Goal: Task Accomplishment & Management: Manage account settings

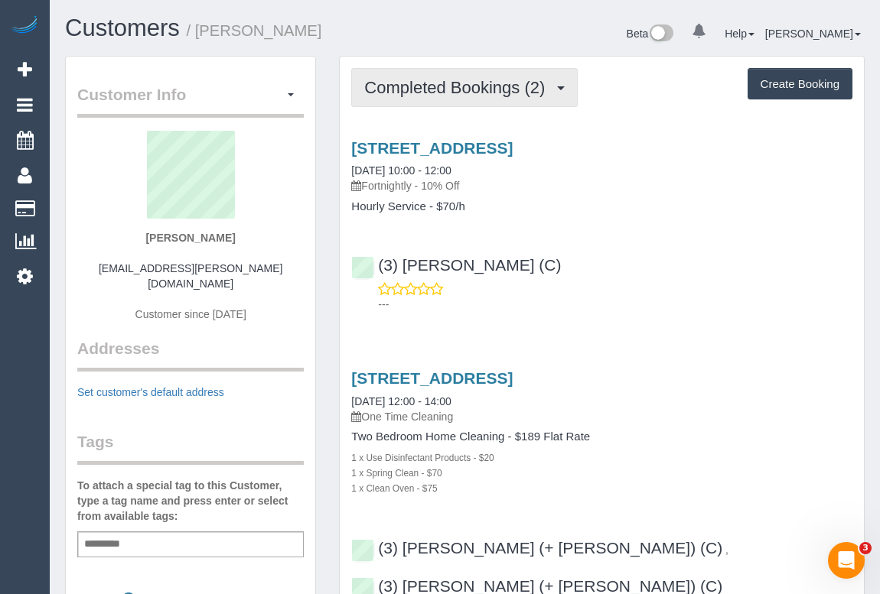
click at [451, 106] on button "Completed Bookings (2)" at bounding box center [464, 87] width 226 height 39
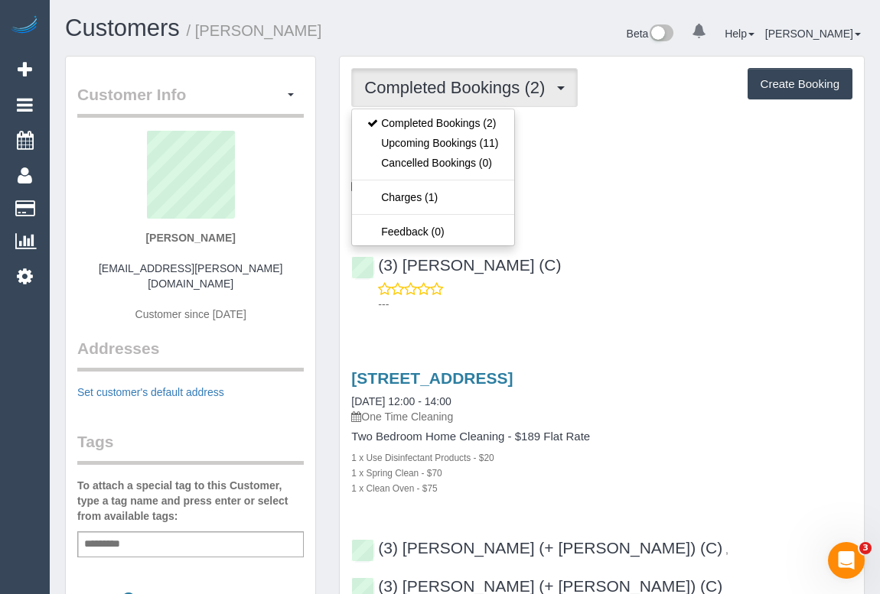
click at [723, 315] on div "1/251 High St, Melbourne, VIC 3181 03/10/2025 10:00 - 12:00 Fortnightly - 10% O…" at bounding box center [602, 222] width 524 height 193
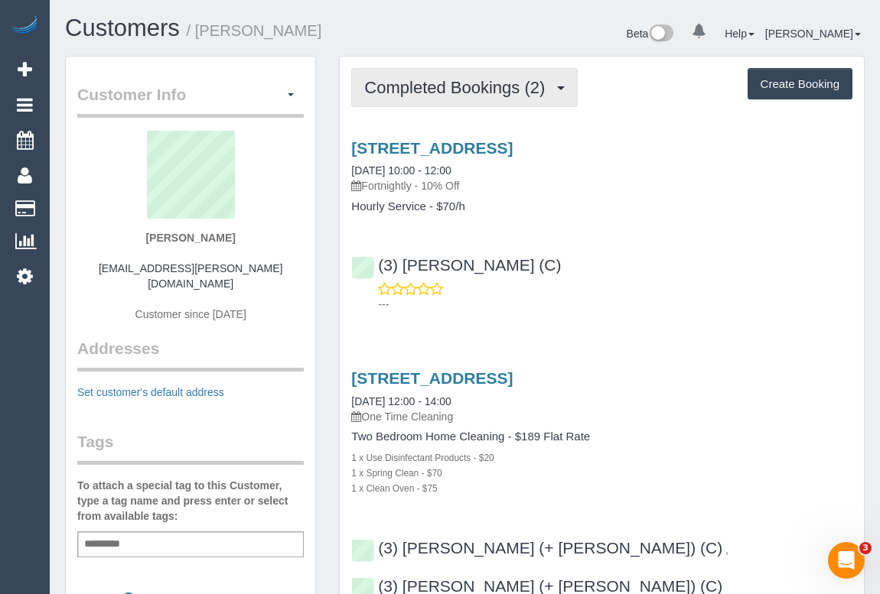
click at [431, 83] on span "Completed Bookings (2)" at bounding box center [458, 87] width 188 height 19
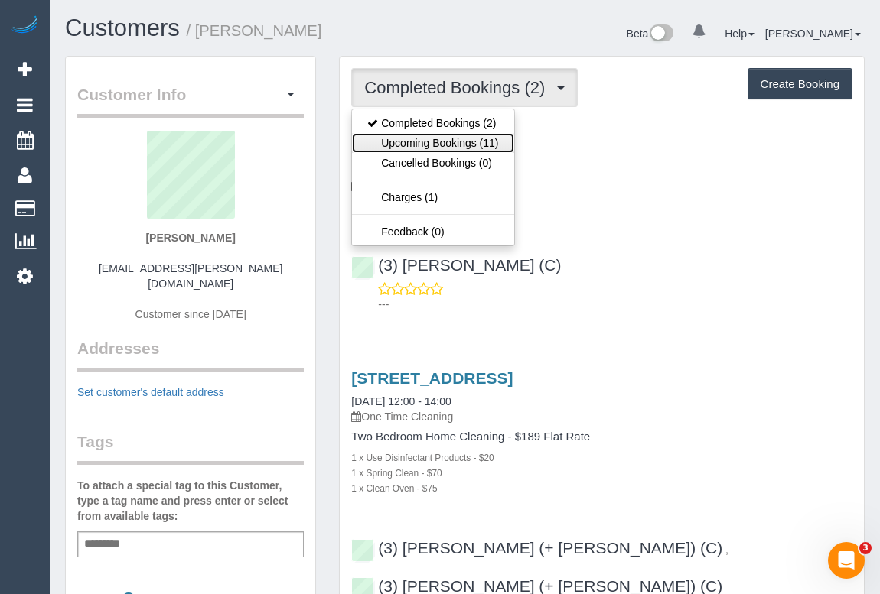
click at [441, 145] on link "Upcoming Bookings (11)" at bounding box center [432, 143] width 161 height 20
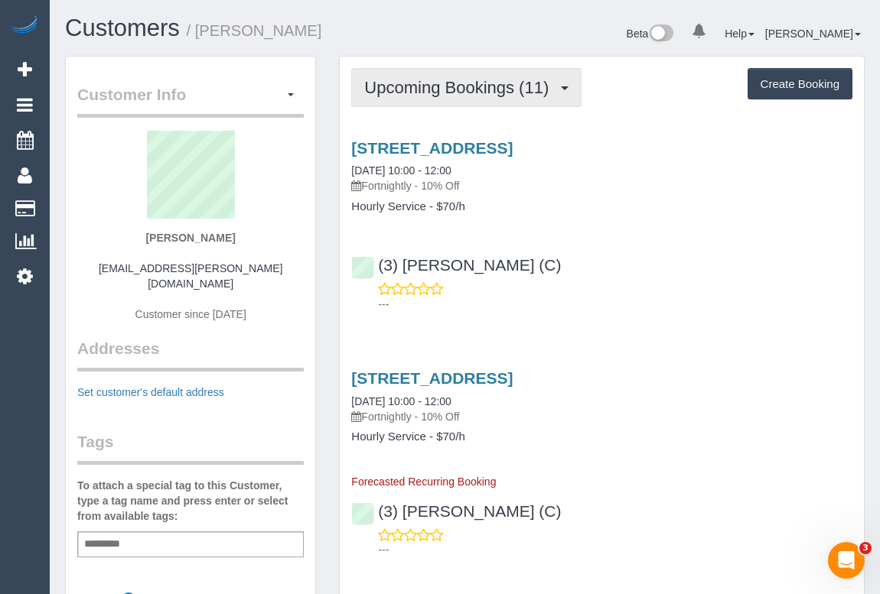
click at [449, 90] on span "Upcoming Bookings (11)" at bounding box center [460, 87] width 192 height 19
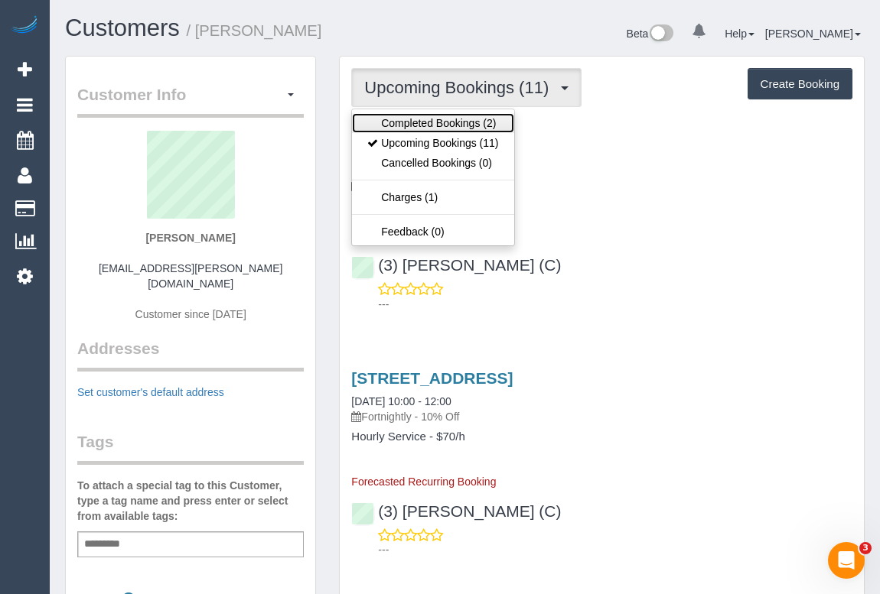
click at [448, 120] on link "Completed Bookings (2)" at bounding box center [432, 123] width 161 height 20
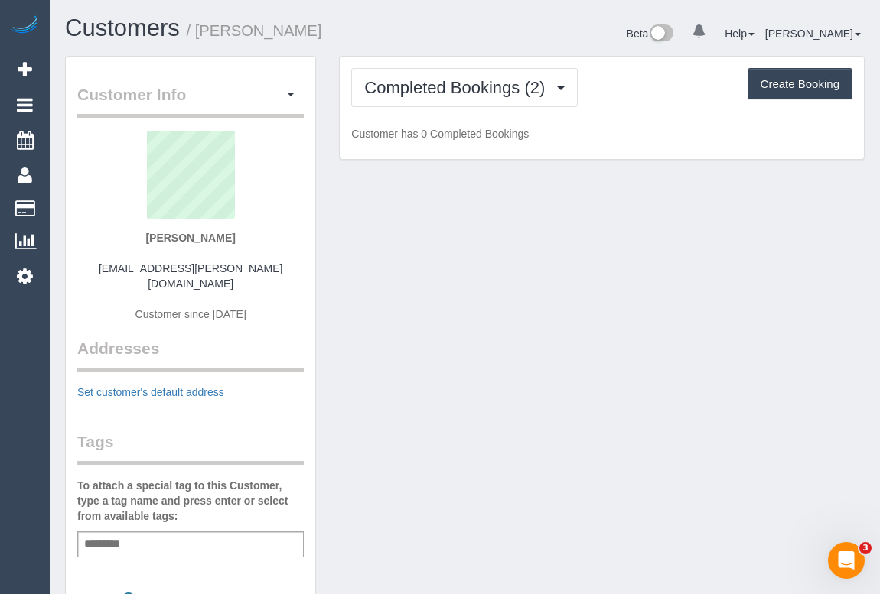
click at [686, 320] on div "Customer Info Edit Contact Info Send Message Email Preferences Special Sales Ta…" at bounding box center [465, 566] width 822 height 1021
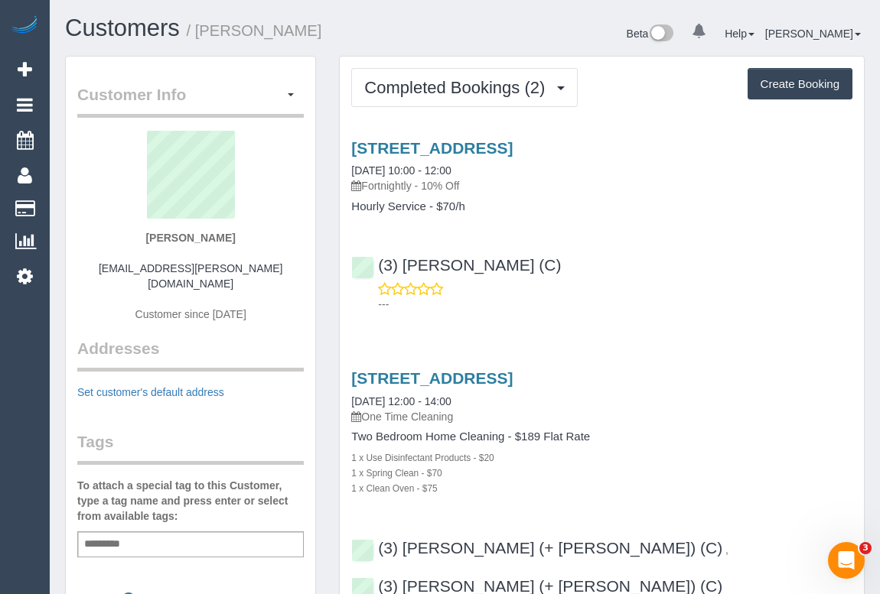
click at [704, 297] on p "---" at bounding box center [615, 304] width 474 height 15
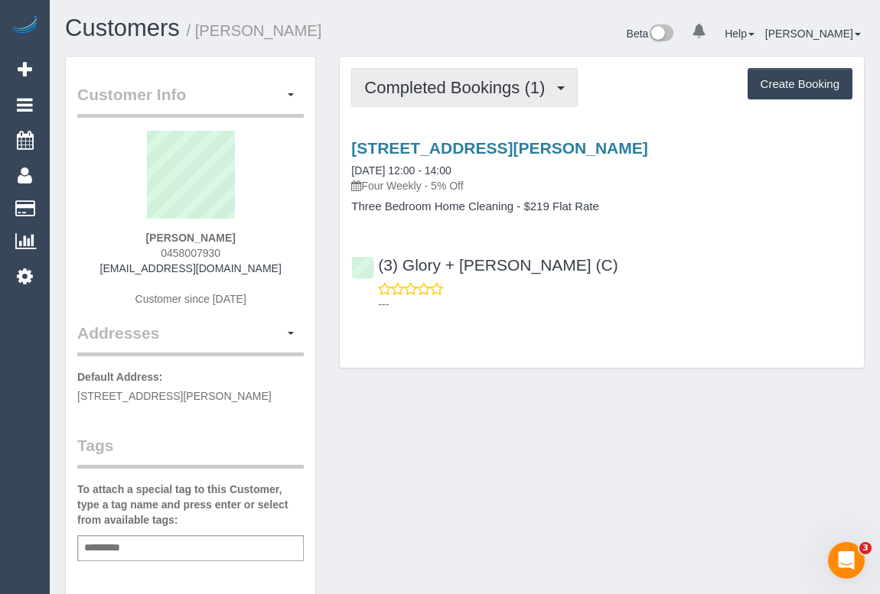
click at [466, 94] on span "Completed Bookings (1)" at bounding box center [458, 87] width 188 height 19
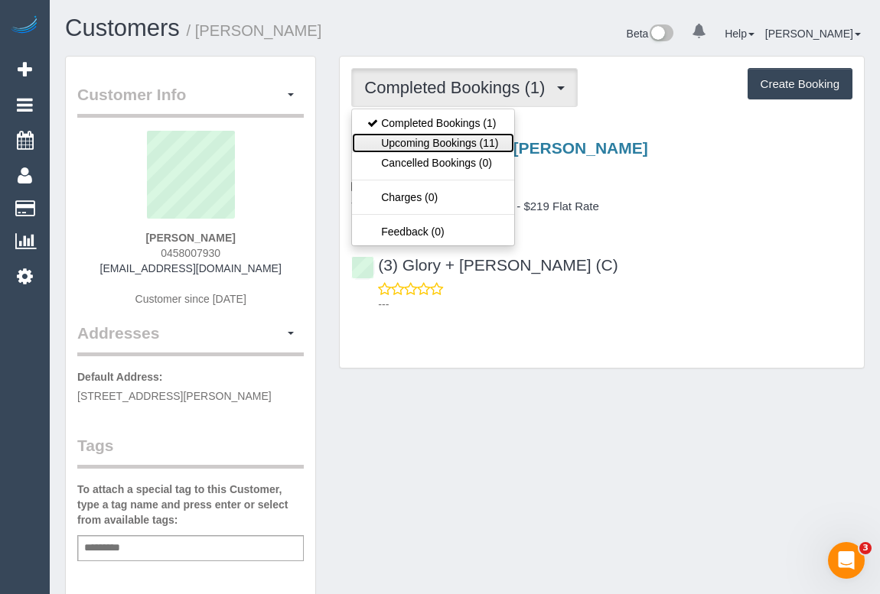
click at [452, 146] on link "Upcoming Bookings (11)" at bounding box center [432, 143] width 161 height 20
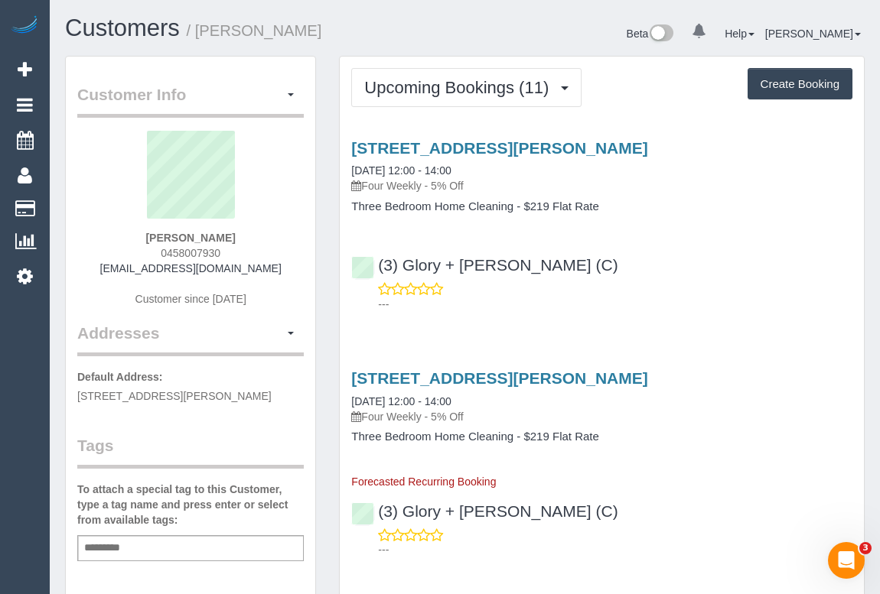
click at [616, 308] on p "---" at bounding box center [615, 304] width 474 height 15
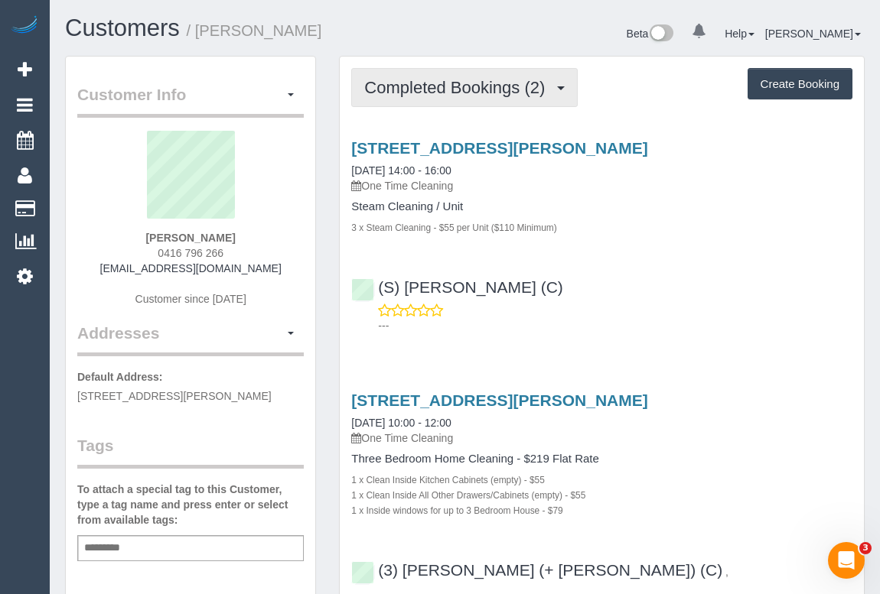
click at [463, 92] on span "Completed Bookings (2)" at bounding box center [458, 87] width 188 height 19
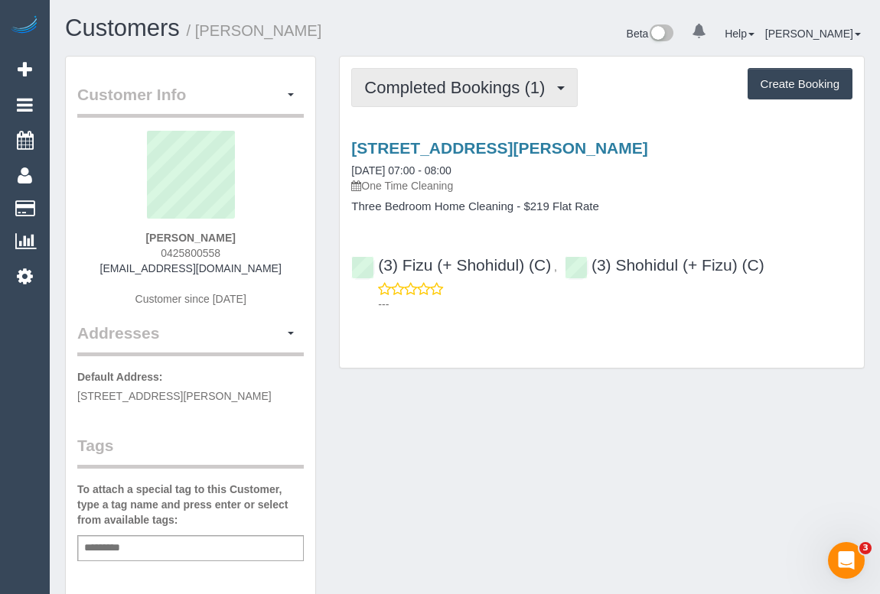
click at [458, 91] on span "Completed Bookings (1)" at bounding box center [458, 87] width 188 height 19
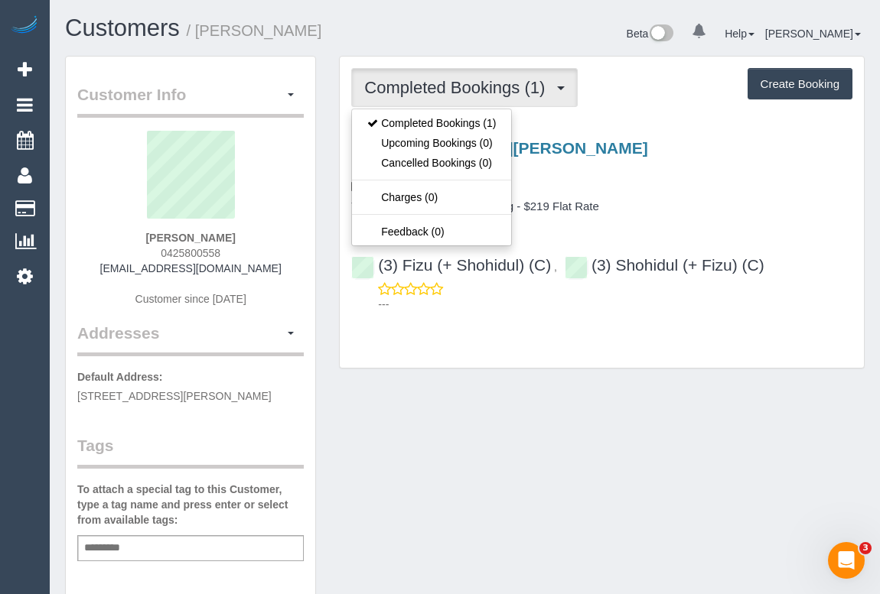
click at [533, 416] on div "Customer Info Edit Contact Info Send Message Email Preferences Special Sales Ta…" at bounding box center [465, 568] width 822 height 1025
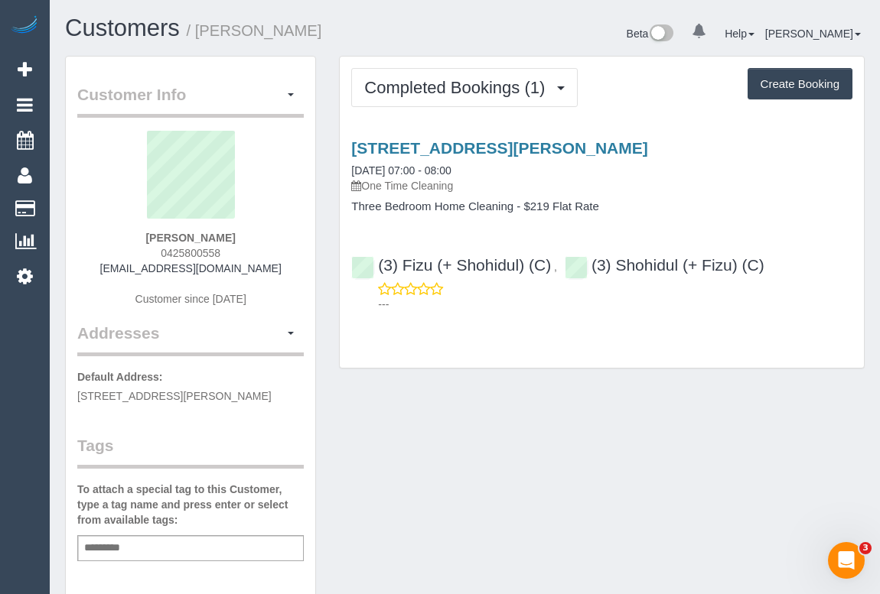
drag, startPoint x: 149, startPoint y: 269, endPoint x: 280, endPoint y: 269, distance: 130.8
click at [280, 269] on div "Thomas Smolenaers 0425800558 t_smolenaers@hotmail.com Customer since 2025" at bounding box center [190, 226] width 226 height 191
copy link "t_smolenaers@hotmail.com"
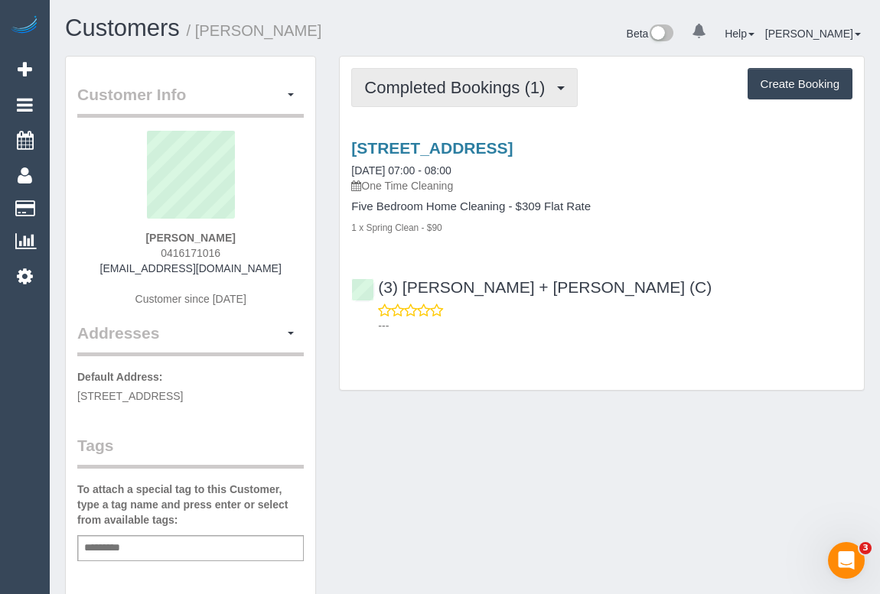
click at [411, 86] on span "Completed Bookings (1)" at bounding box center [458, 87] width 188 height 19
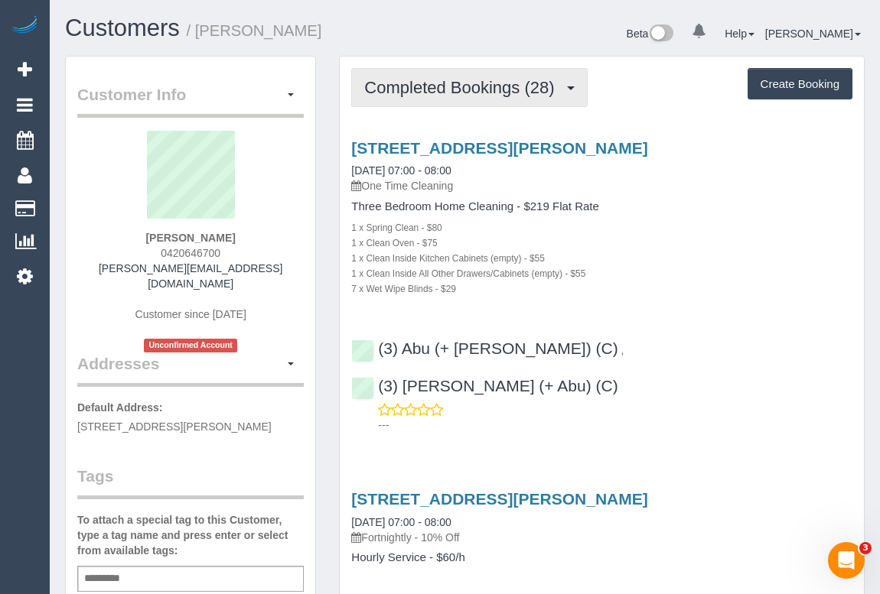
click at [437, 87] on span "Completed Bookings (28)" at bounding box center [462, 87] width 197 height 19
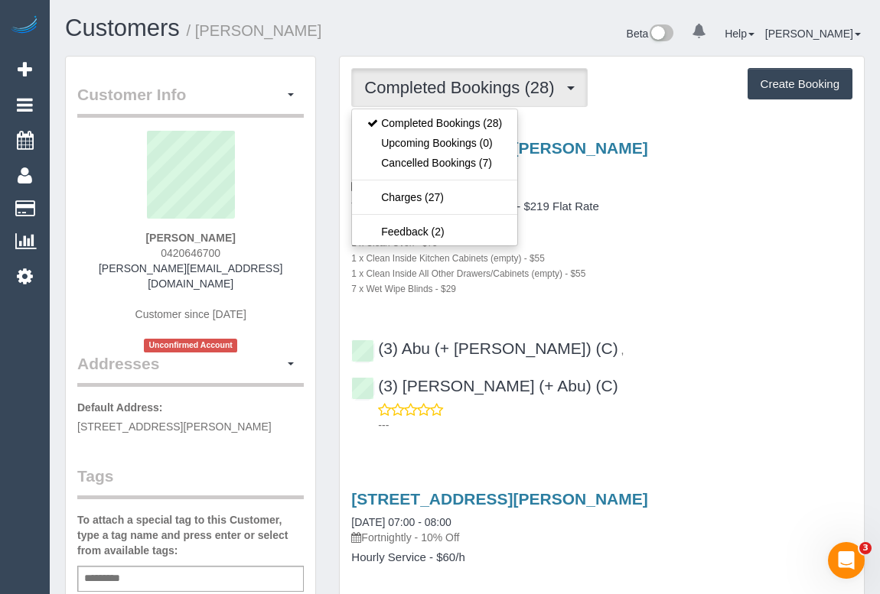
click at [668, 259] on div "1 x Clean Inside Kitchen Cabinets (empty) - $55" at bounding box center [601, 257] width 501 height 15
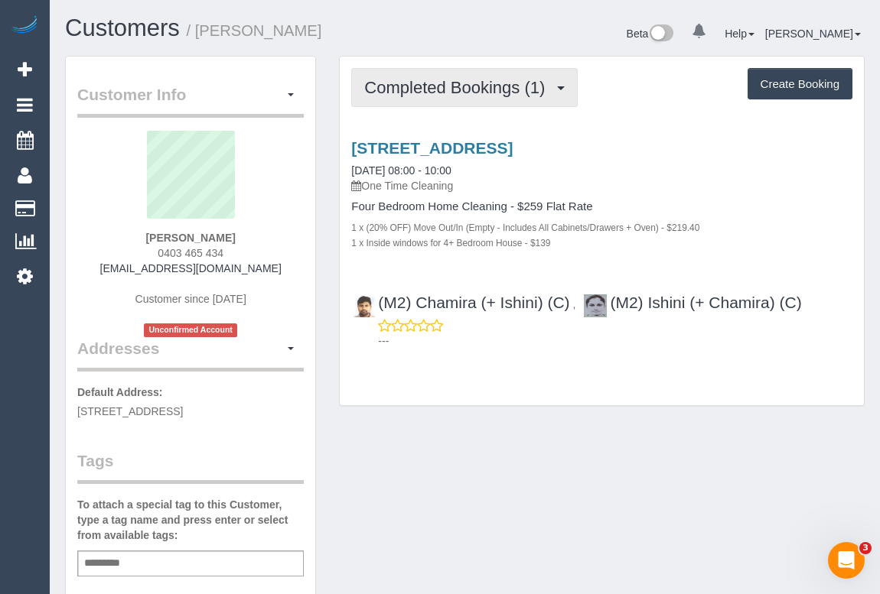
click at [479, 91] on span "Completed Bookings (1)" at bounding box center [458, 87] width 188 height 19
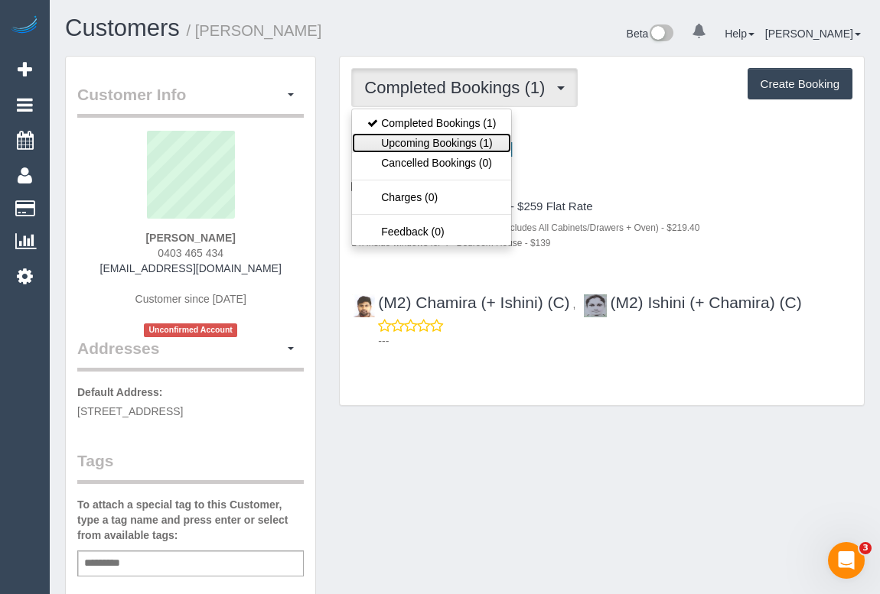
click at [414, 140] on link "Upcoming Bookings (1)" at bounding box center [431, 143] width 159 height 20
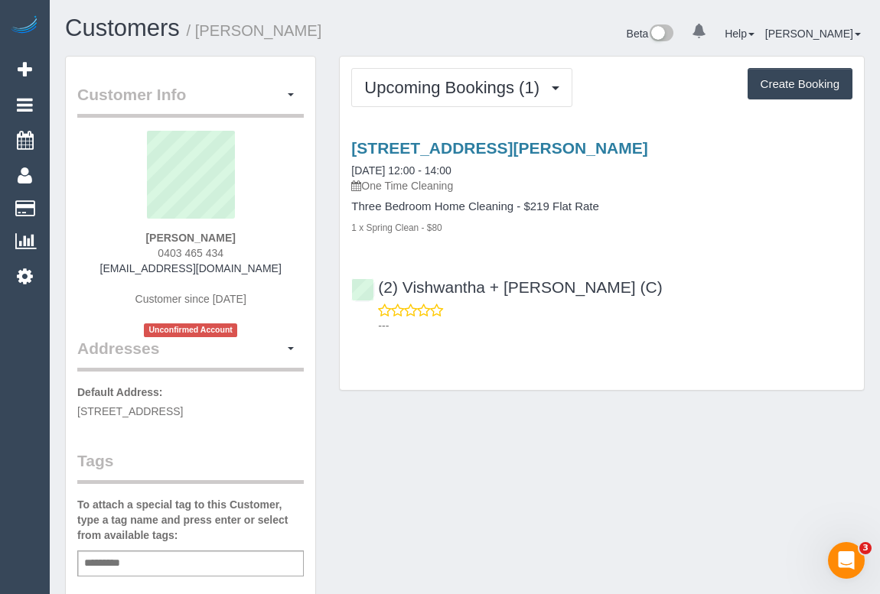
click at [684, 512] on div "Customer Info Edit Contact Info Send Message Email Preferences Special Sales Ta…" at bounding box center [465, 576] width 822 height 1040
click at [472, 421] on div "Customer Info Edit Contact Info Send Message Email Preferences Special Sales Ta…" at bounding box center [465, 576] width 822 height 1040
drag, startPoint x: 117, startPoint y: 264, endPoint x: 255, endPoint y: 268, distance: 138.5
click at [255, 268] on div "Charly Turco 0403 465 434 charlyaturco@gmail.com Customer since 2025 Unconfirme…" at bounding box center [190, 234] width 226 height 206
copy link "charlyaturco@gmail.com"
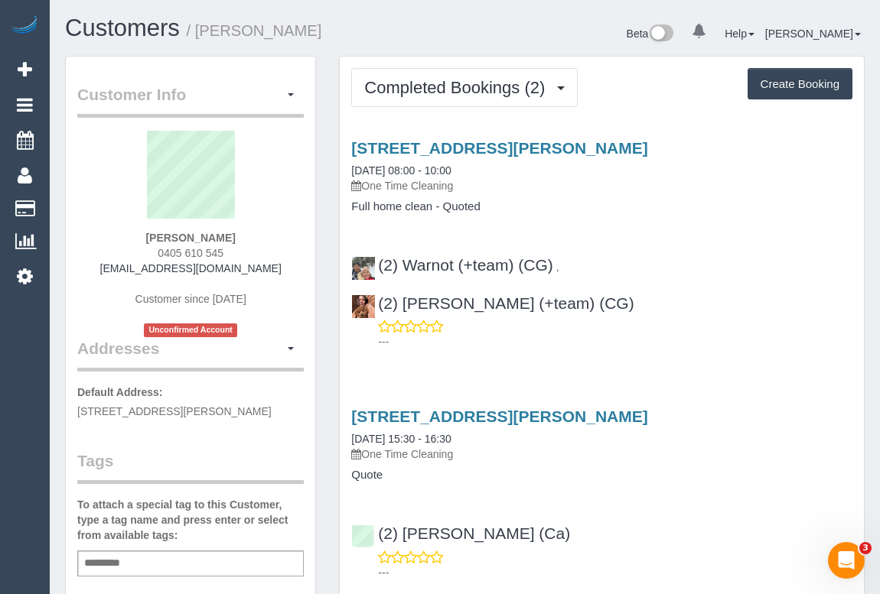
click at [645, 218] on div "[STREET_ADDRESS][PERSON_NAME] [DATE] 08:00 - 10:00 One Time Cleaning Full home …" at bounding box center [602, 241] width 524 height 230
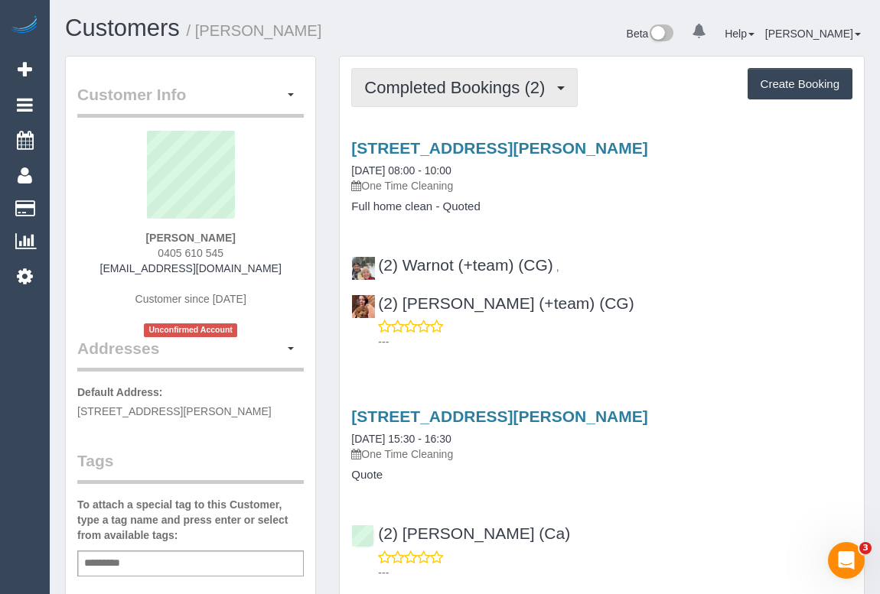
click at [413, 85] on span "Completed Bookings (2)" at bounding box center [458, 87] width 188 height 19
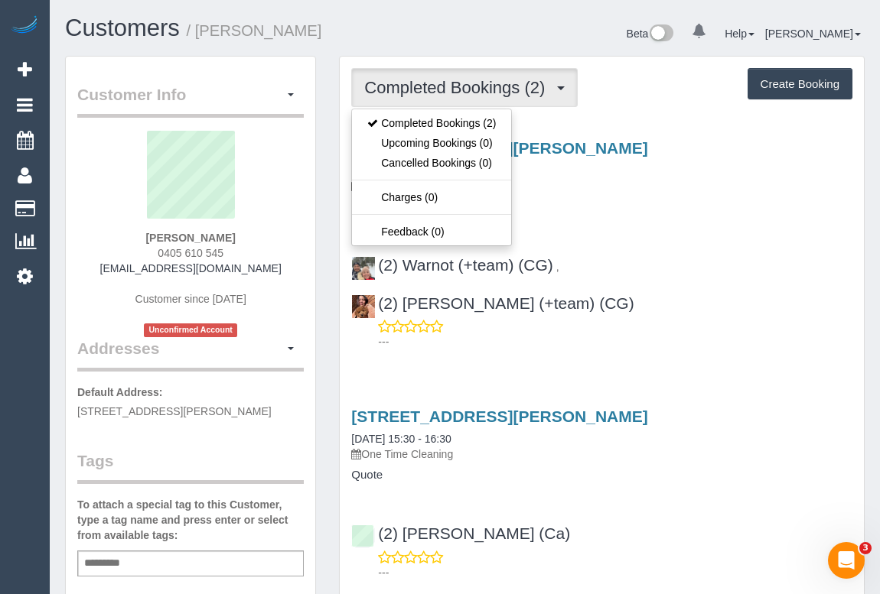
click at [591, 232] on div "30 Hannan Street, Williamstown, VIC 3016 04/10/2025 08:00 - 10:00 One Time Clea…" at bounding box center [602, 241] width 524 height 230
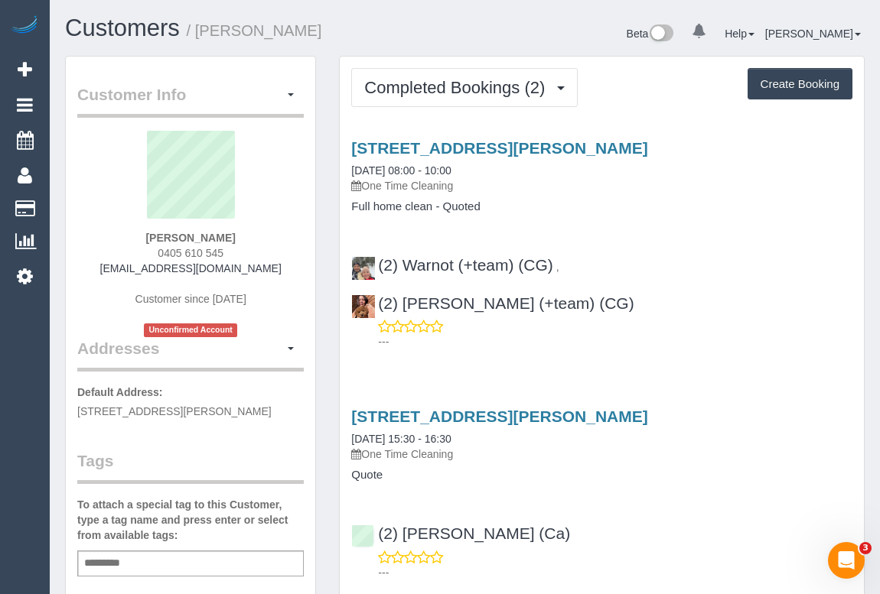
click at [528, 325] on div "Service Feedback 30 Hannan Street, Williamstown, VIC 3016 04/10/2025 08:00 - 10…" at bounding box center [601, 356] width 501 height 461
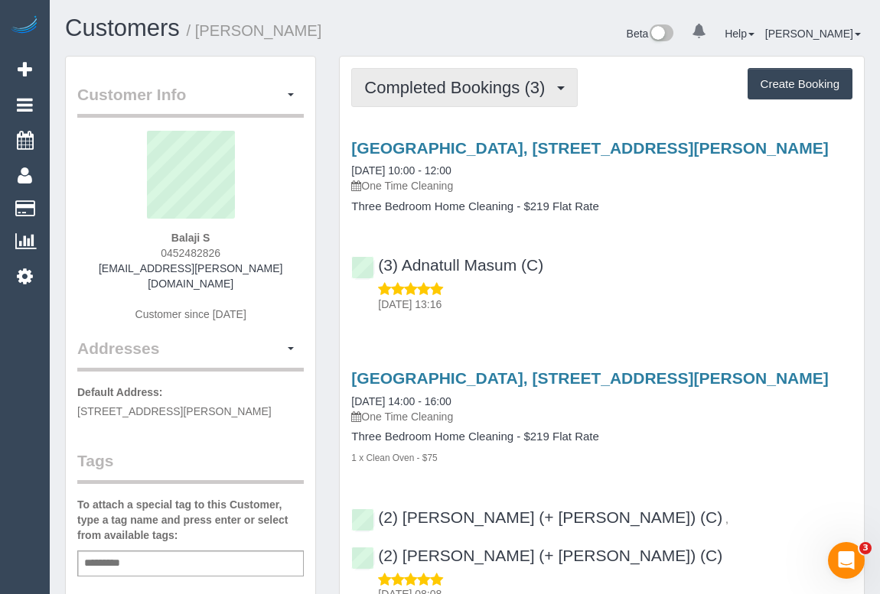
click at [457, 88] on span "Completed Bookings (3)" at bounding box center [458, 87] width 188 height 19
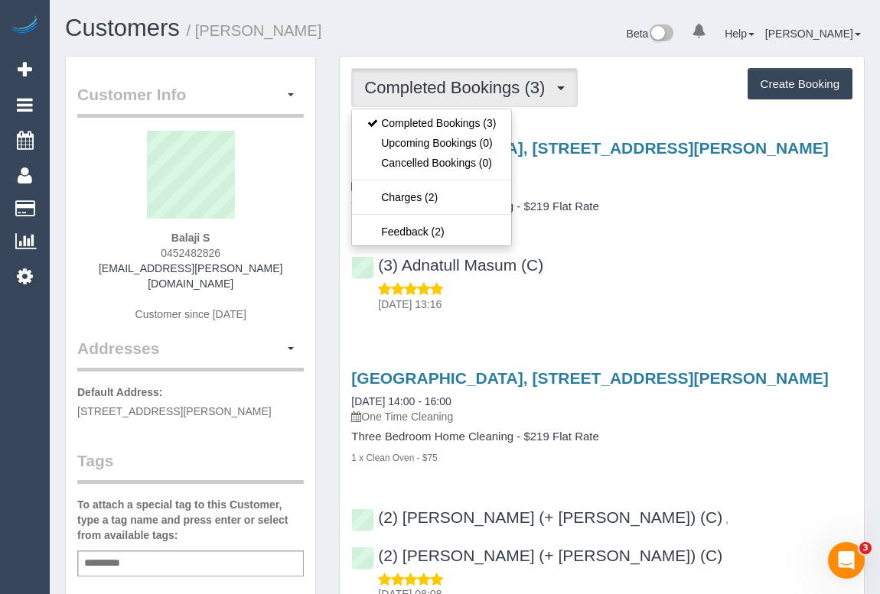
click at [718, 281] on div "05/10/2025 13:16" at bounding box center [601, 296] width 501 height 31
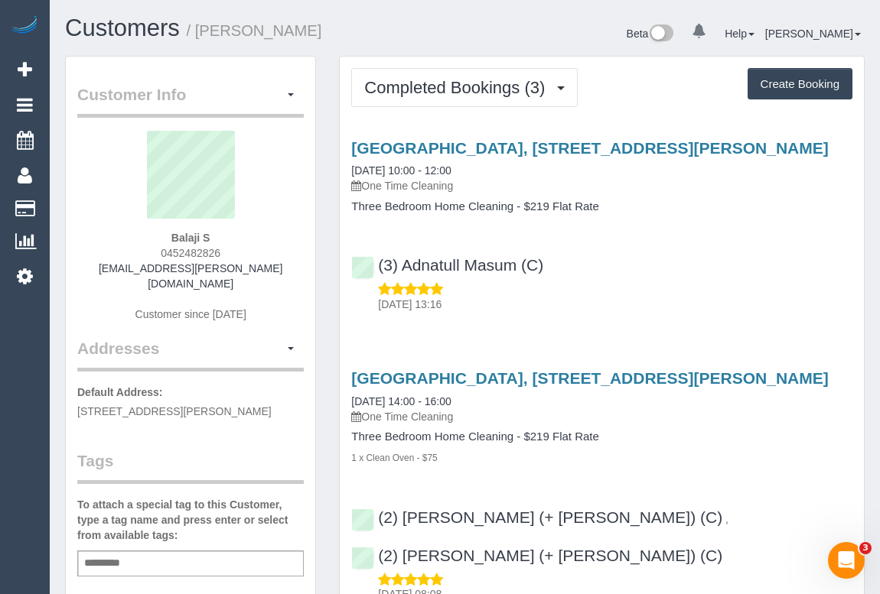
click at [622, 294] on div "05/10/2025 13:16" at bounding box center [601, 296] width 501 height 31
drag, startPoint x: 106, startPoint y: 263, endPoint x: 282, endPoint y: 265, distance: 175.9
click at [282, 265] on div "Balaji S 0452482826 balaji.selvarajan@gmail.com Customer since 2025" at bounding box center [190, 234] width 226 height 206
copy link "balaji.selvarajan@gmail.com"
drag, startPoint x: 162, startPoint y: 236, endPoint x: 262, endPoint y: 237, distance: 99.4
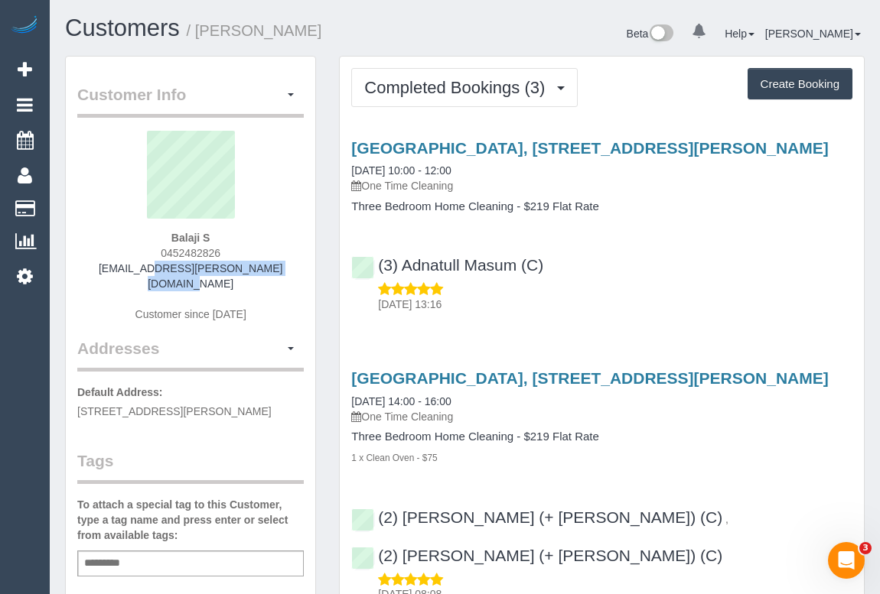
click at [262, 237] on div "Balaji S 0452482826 balaji.selvarajan@gmail.com Customer since 2025" at bounding box center [190, 234] width 226 height 206
copy strong "Balaji S"
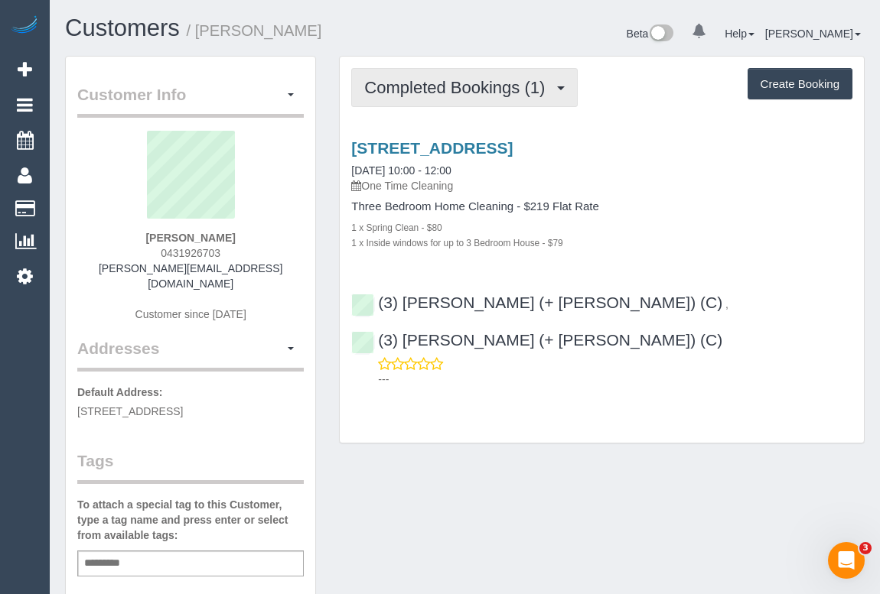
click at [454, 79] on span "Completed Bookings (1)" at bounding box center [458, 87] width 188 height 19
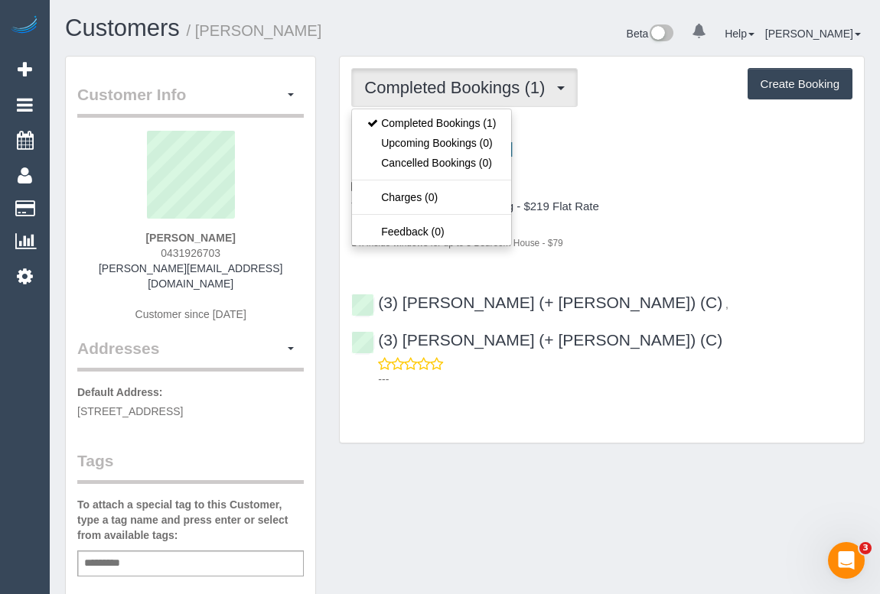
click at [703, 248] on div "1 x Inside windows for up to 3 Bedroom House - $79" at bounding box center [601, 242] width 501 height 15
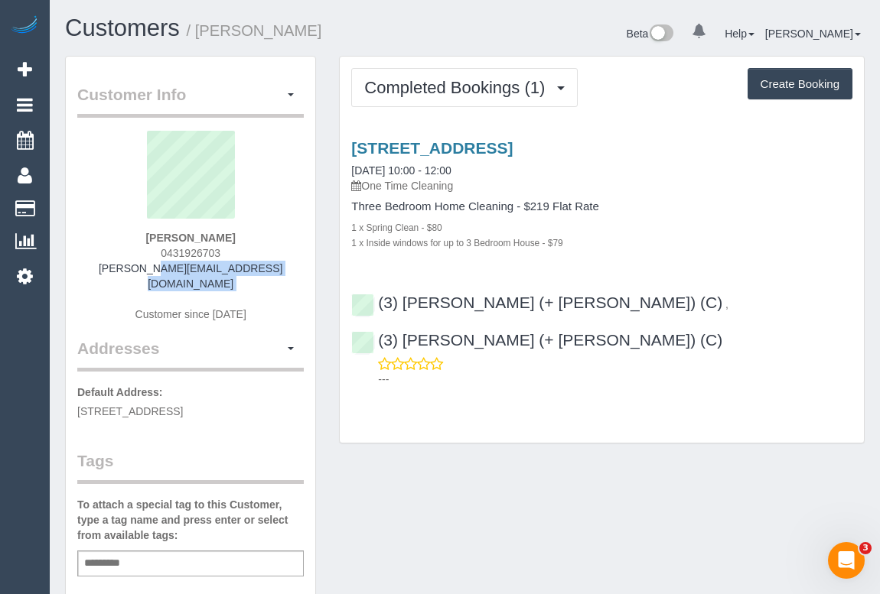
drag, startPoint x: 101, startPoint y: 266, endPoint x: 303, endPoint y: 275, distance: 202.1
click at [303, 275] on div "Liv Sha 0431926703 olivias@baenzigercoles.com.au Customer since 2025" at bounding box center [190, 234] width 226 height 206
copy div "olivias@baenzigercoles.com.au"
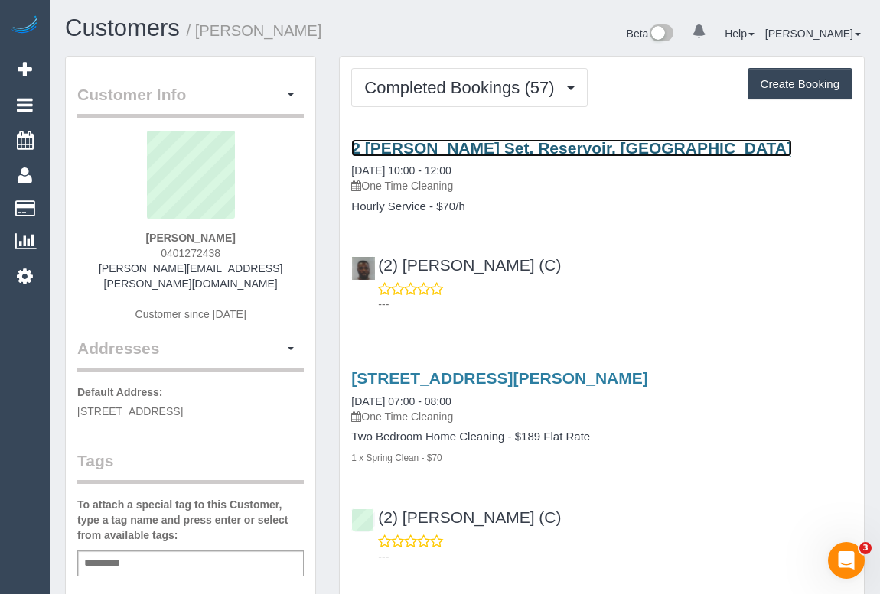
click at [463, 142] on link "2 [PERSON_NAME] Set, Reservoir, [GEOGRAPHIC_DATA]" at bounding box center [571, 148] width 441 height 18
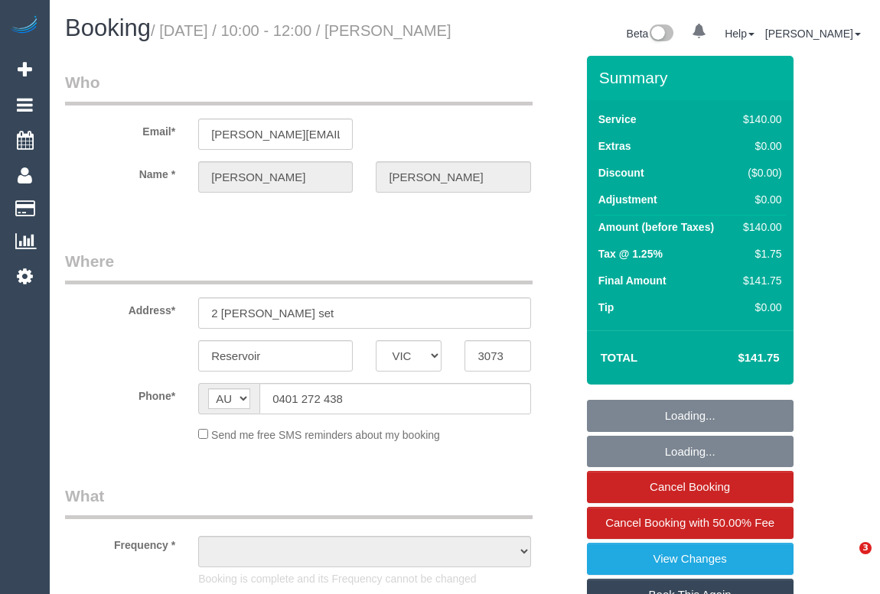
select select "VIC"
select select "string:stripe-pm_1Rv7yG2GScqysDRVG2vPtocA"
select select "number:27"
select select "number:14"
select select "number:19"
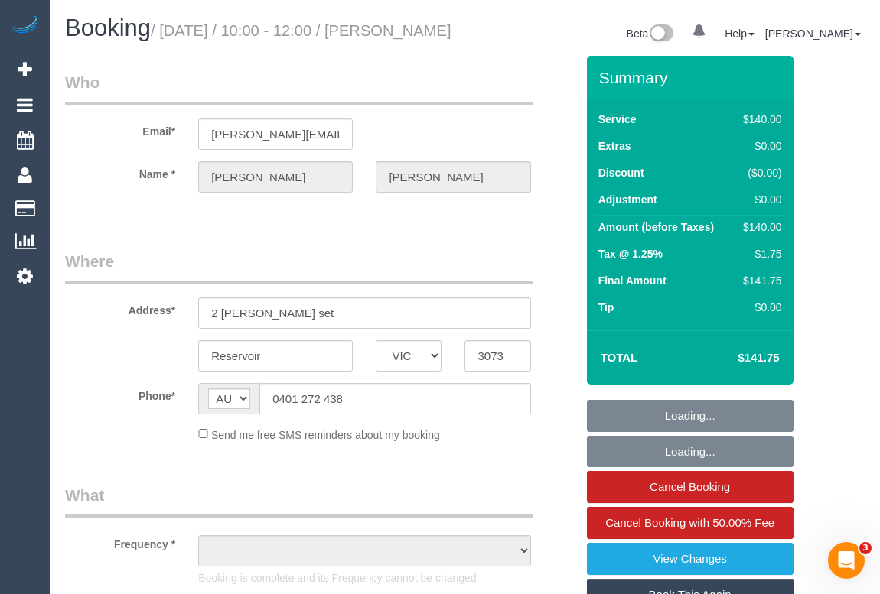
select select "number:25"
select select "number:13"
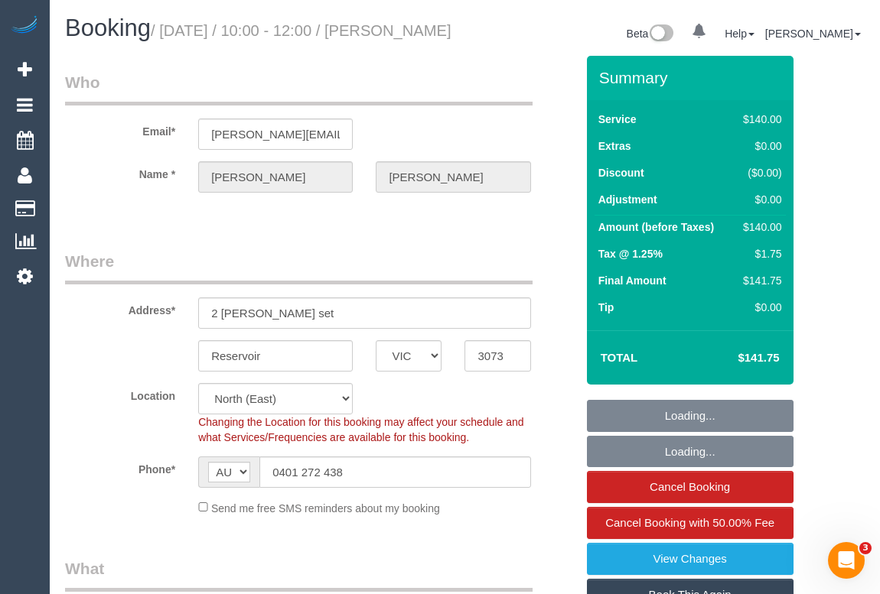
select select "object:1459"
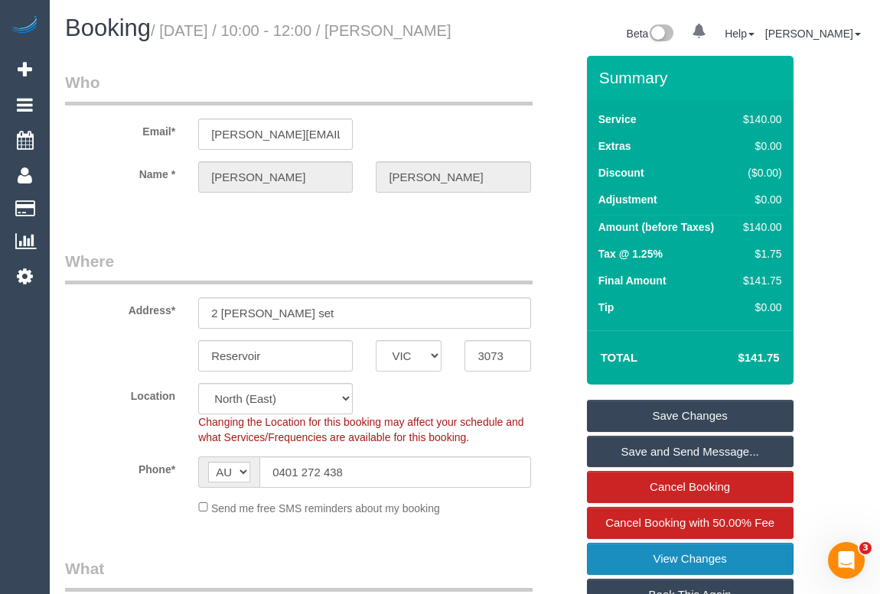
click at [680, 575] on link "View Changes" at bounding box center [690, 559] width 206 height 32
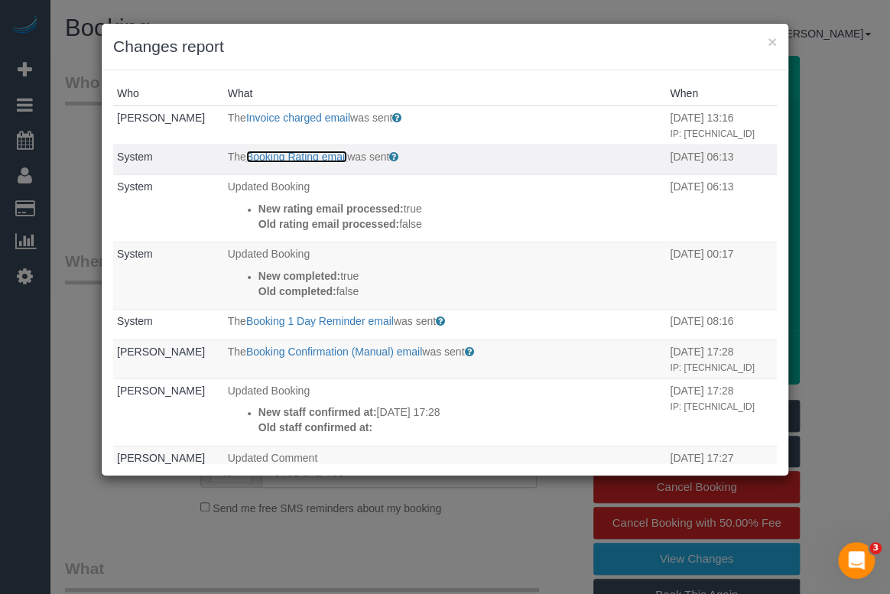
click at [289, 163] on link "Booking Rating email" at bounding box center [296, 157] width 101 height 12
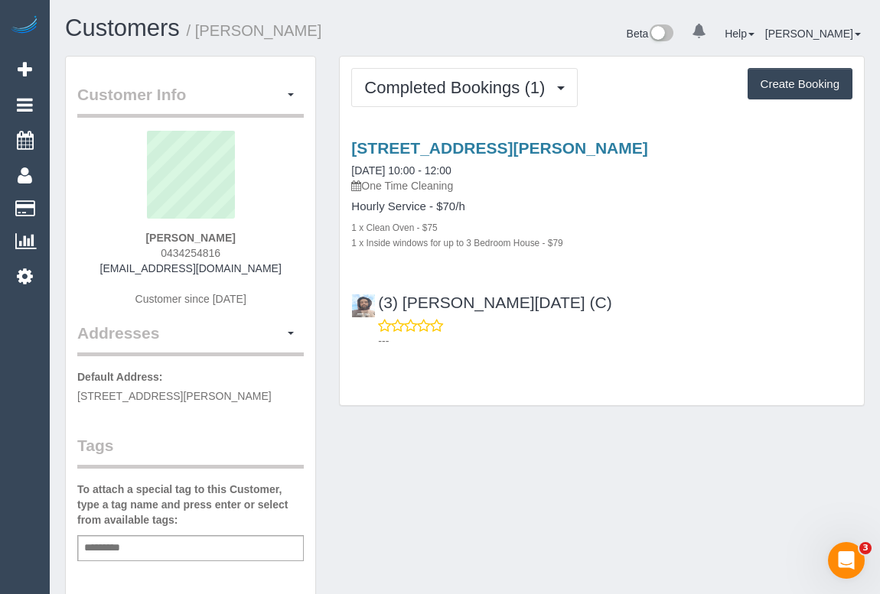
click at [735, 323] on div "---" at bounding box center [601, 333] width 501 height 31
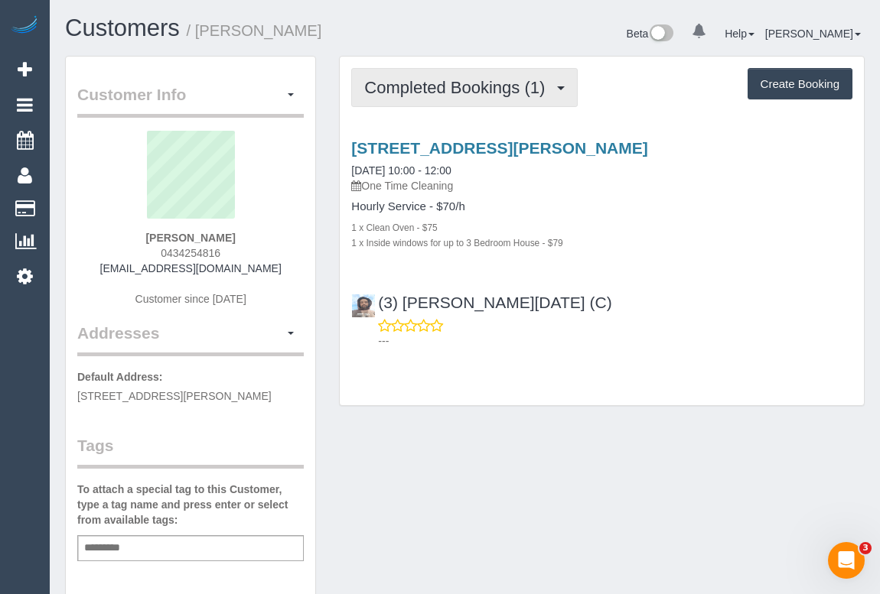
click at [482, 99] on button "Completed Bookings (1)" at bounding box center [464, 87] width 226 height 39
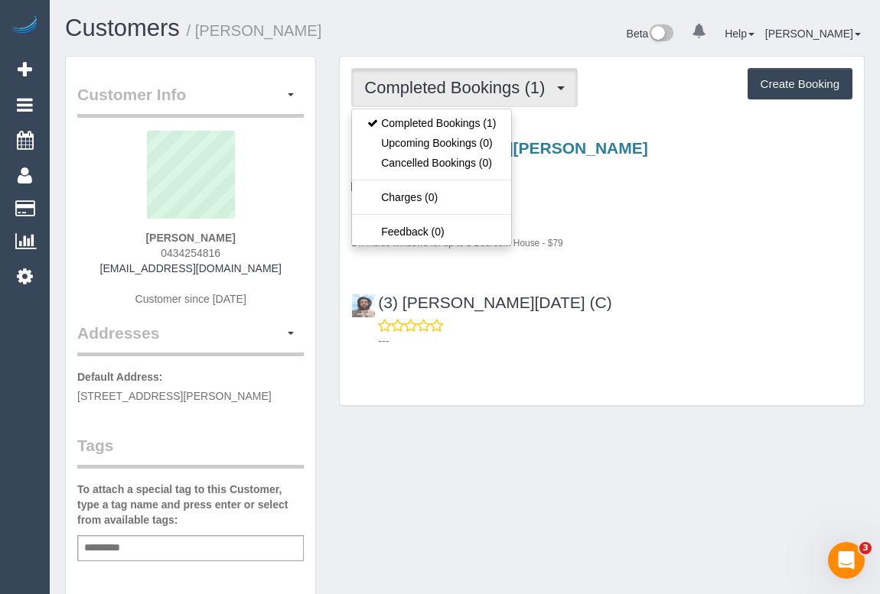
click at [648, 273] on div "41 Amesbury Ave, Wyndham Vale, VIC 3024 04/10/2025 10:00 - 12:00 One Time Clean…" at bounding box center [602, 240] width 524 height 229
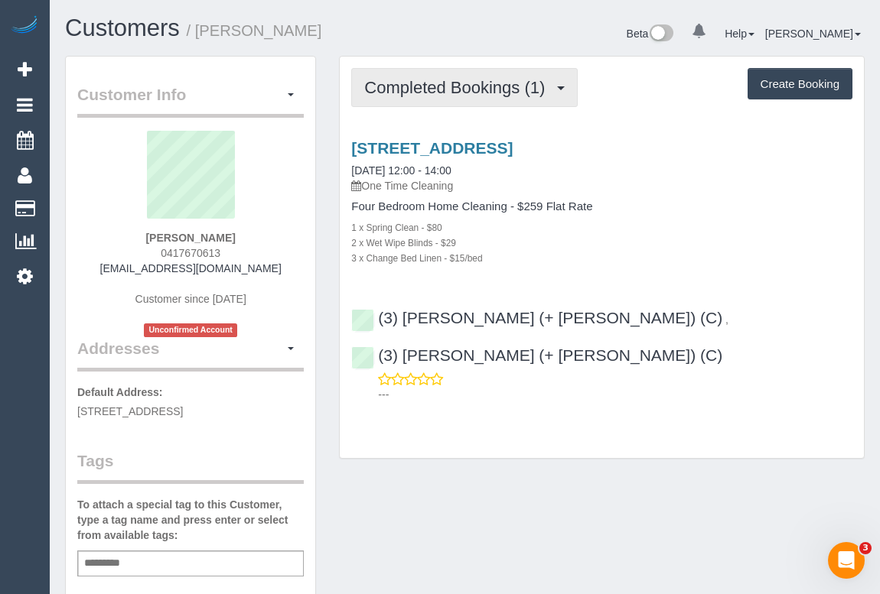
click at [445, 89] on span "Completed Bookings (1)" at bounding box center [458, 87] width 188 height 19
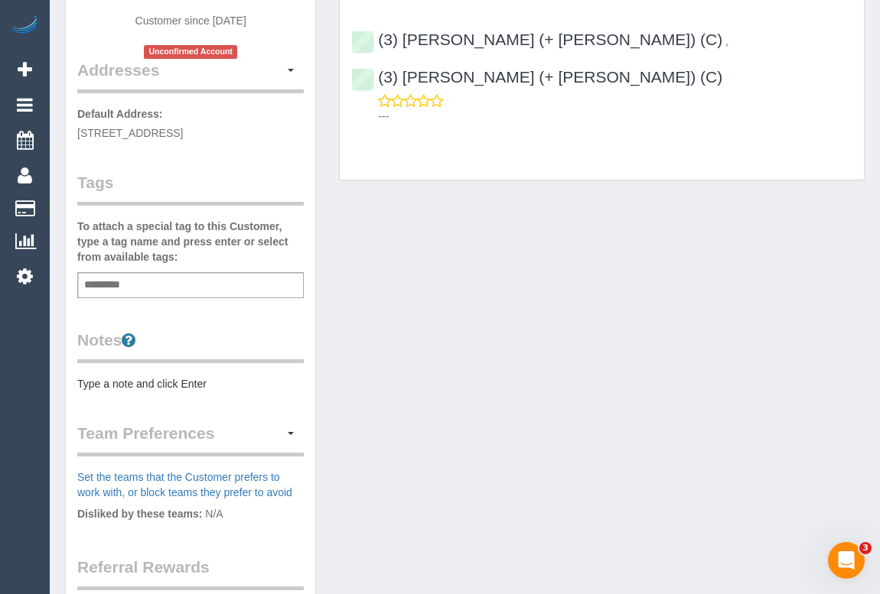
scroll to position [139, 0]
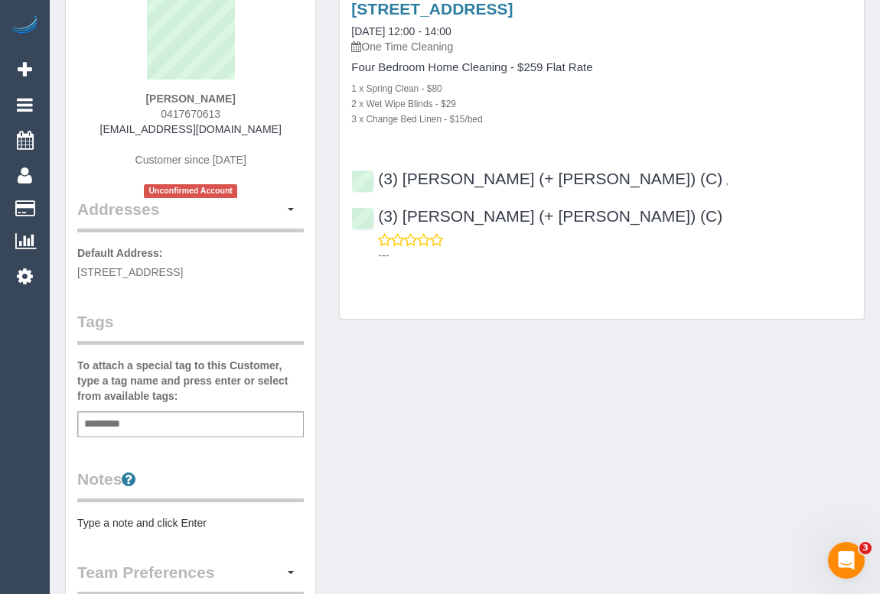
click at [154, 413] on div "Add a tag" at bounding box center [190, 424] width 226 height 26
type input "**********"
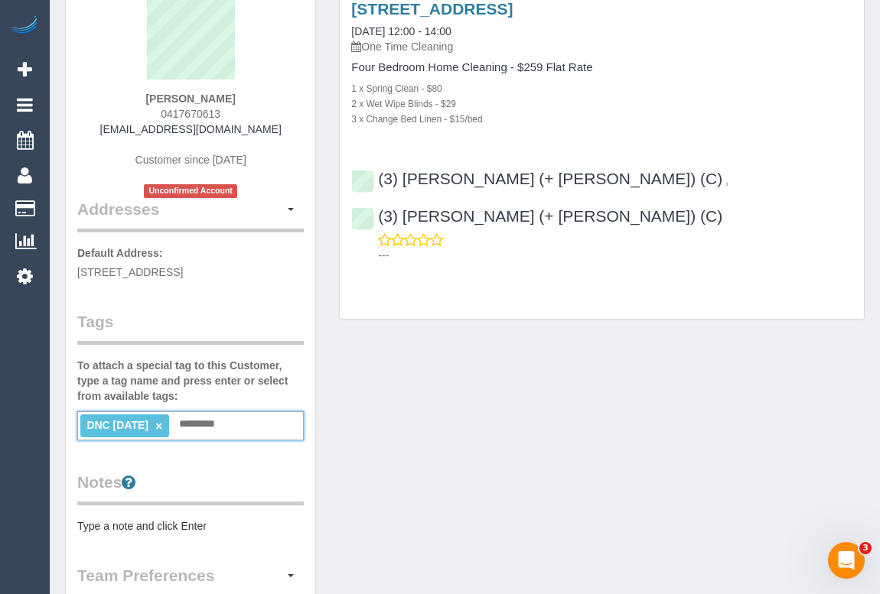
click at [551, 388] on div "Customer Info Edit Contact Info Send Message Email Preferences Special Sales Ta…" at bounding box center [465, 438] width 822 height 1043
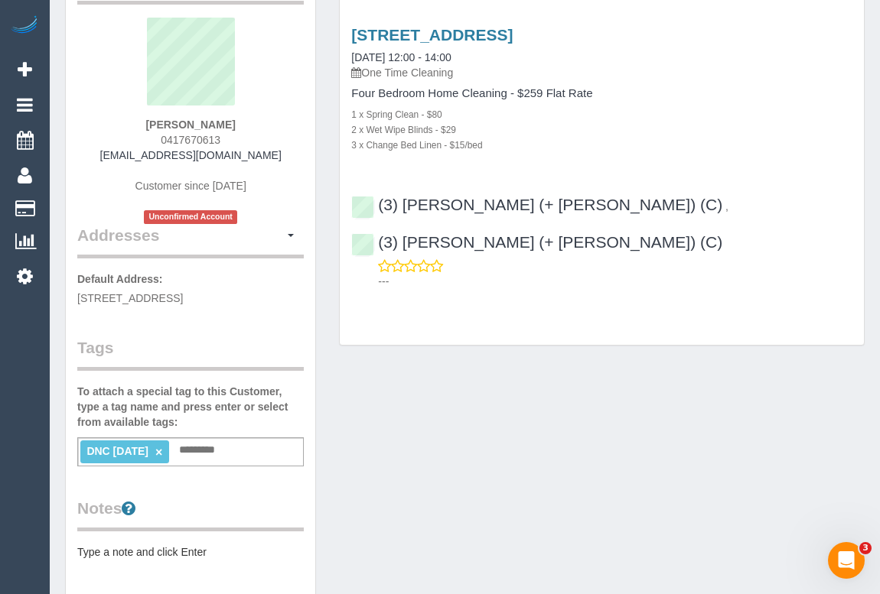
scroll to position [208, 0]
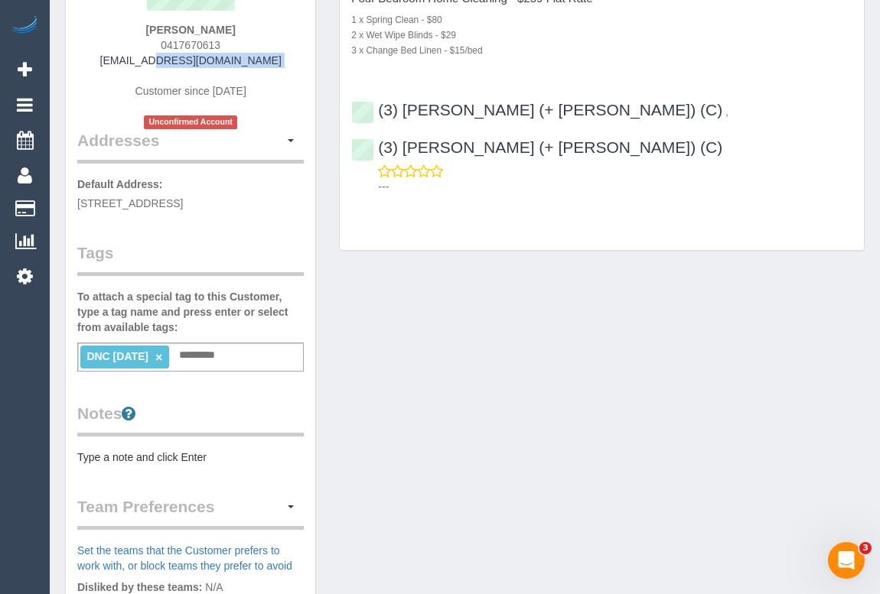
drag, startPoint x: 127, startPoint y: 54, endPoint x: 263, endPoint y: 67, distance: 136.7
click at [263, 67] on div "Lu Chen 0417670613 chenlu948@gmail.com Customer since 2025 Unconfirmed Account" at bounding box center [190, 26] width 226 height 206
copy div "chenlu948@gmail.com"
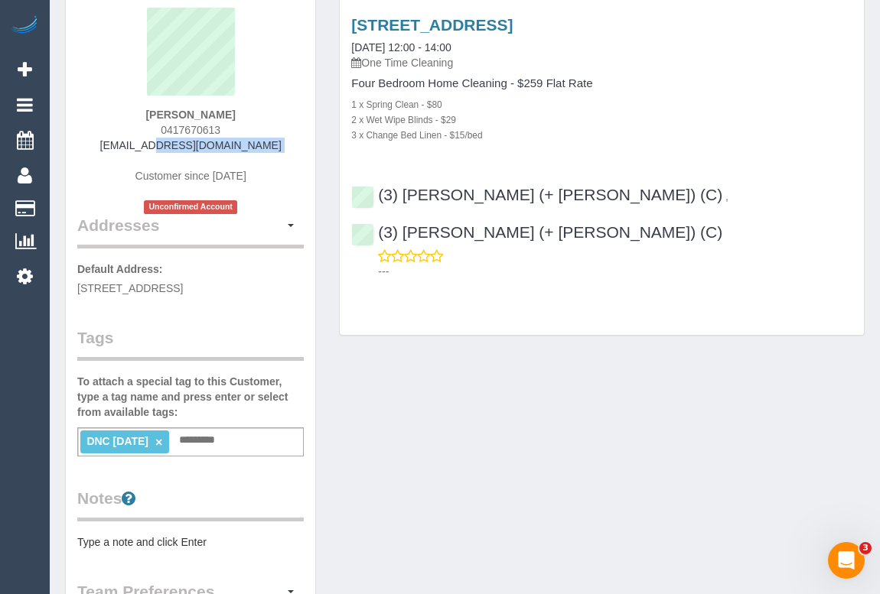
scroll to position [0, 0]
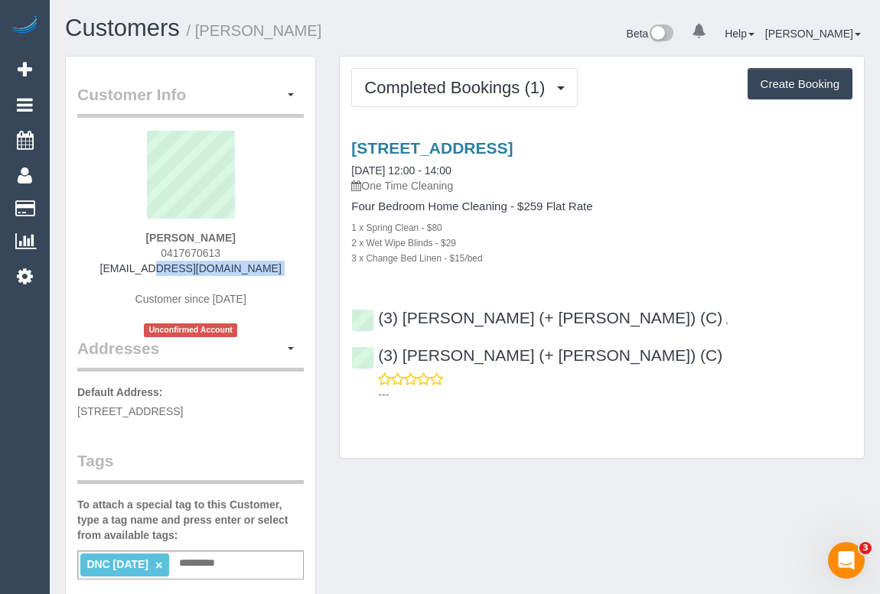
drag, startPoint x: 159, startPoint y: 235, endPoint x: 249, endPoint y: 235, distance: 90.2
click at [249, 235] on div "Lu Chen 0417670613 chenlu948@gmail.com Customer since 2025 Unconfirmed Account" at bounding box center [190, 234] width 226 height 206
copy strong "Lu Chen"
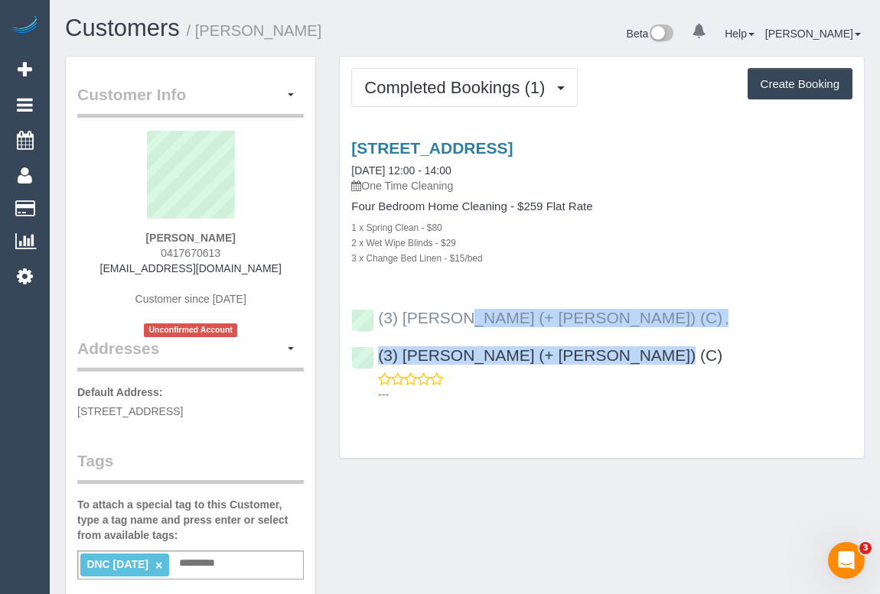
click at [374, 318] on div "(3) Melvin (+ Sahan) (C) , (3) Sahan (+ Melvin) (C) ---" at bounding box center [602, 349] width 524 height 106
copy div "(3) Melvin (+ Sahan) (C) , (3) Sahan (+ Melvin) (C)"
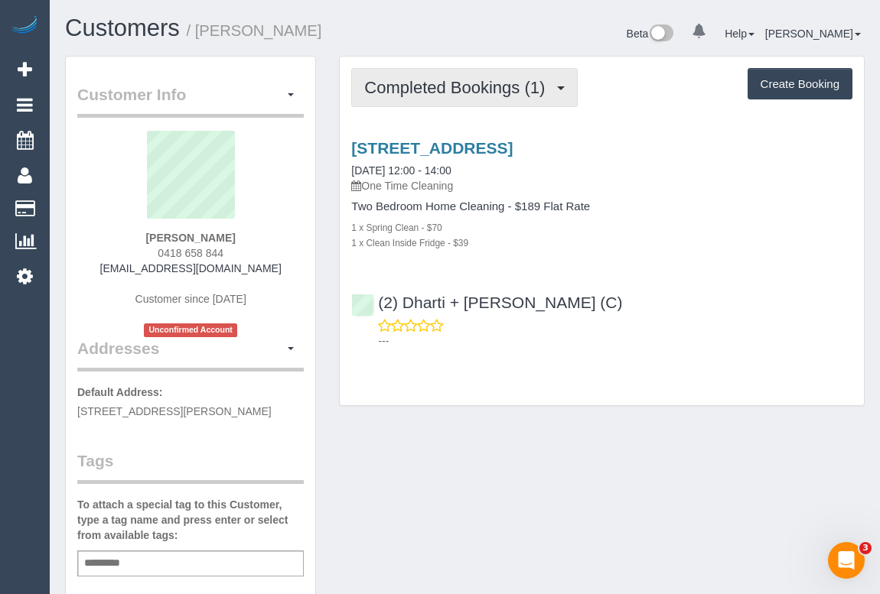
click at [469, 91] on span "Completed Bookings (1)" at bounding box center [458, 87] width 188 height 19
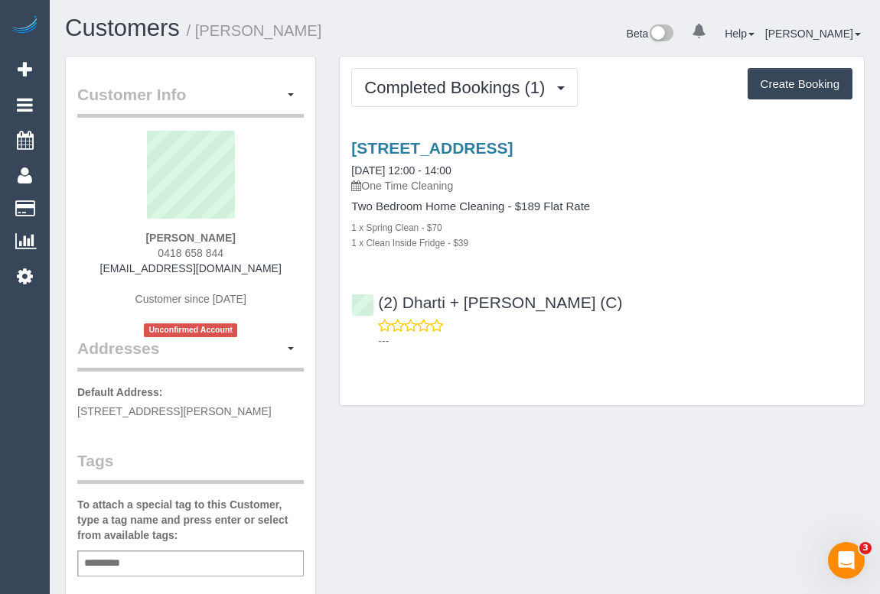
click at [669, 413] on div "Completed Bookings (1) Completed Bookings (1) Upcoming Bookings (0) Cancelled B…" at bounding box center [601, 239] width 548 height 366
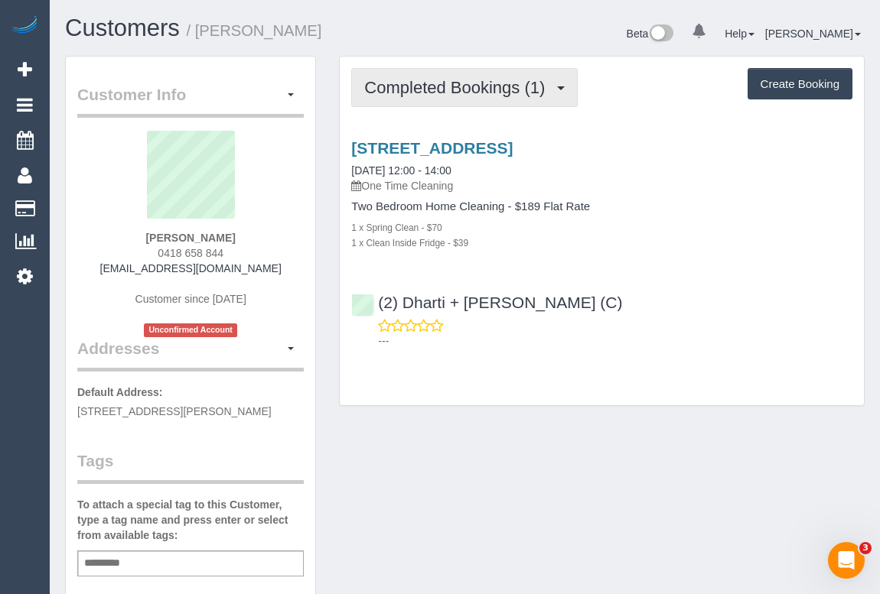
click at [445, 90] on span "Completed Bookings (1)" at bounding box center [458, 87] width 188 height 19
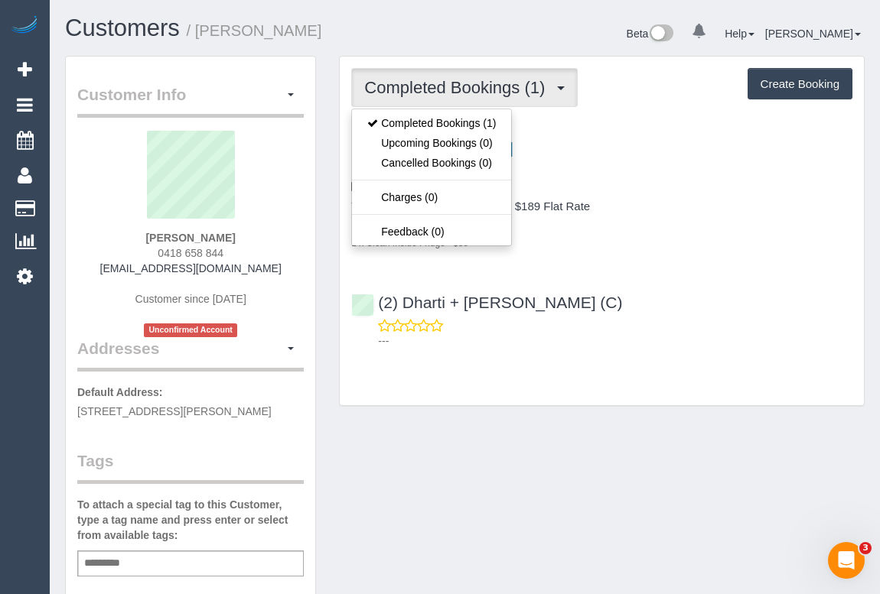
click at [486, 451] on div "Customer Info Edit Contact Info Send Message Email Preferences Special Sales Ta…" at bounding box center [465, 576] width 822 height 1040
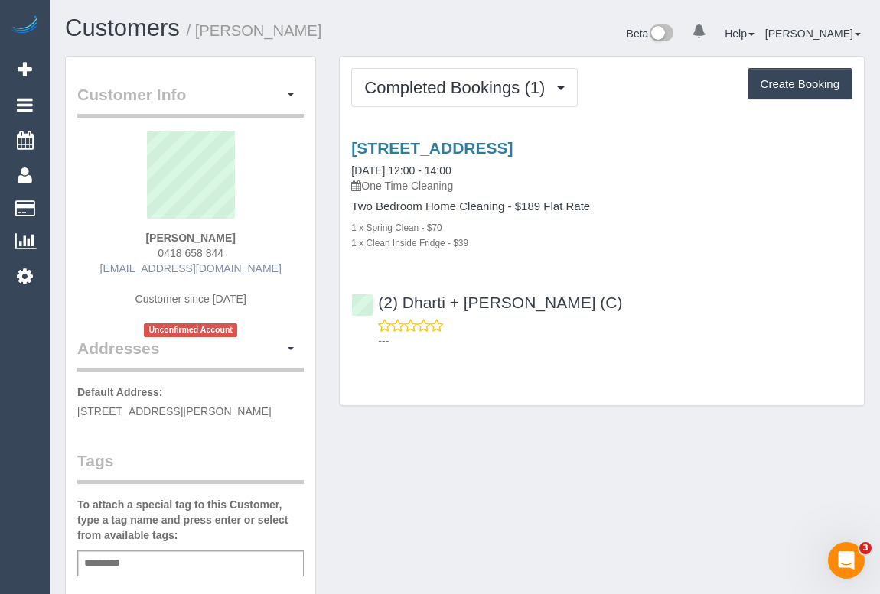
drag, startPoint x: 103, startPoint y: 272, endPoint x: 246, endPoint y: 267, distance: 143.1
click at [246, 267] on div "[PERSON_NAME] 0418 658 844 [EMAIL_ADDRESS][DOMAIN_NAME] Customer since [DATE] U…" at bounding box center [190, 234] width 226 height 206
click at [470, 146] on link "[STREET_ADDRESS]" at bounding box center [431, 148] width 161 height 18
drag, startPoint x: 154, startPoint y: 236, endPoint x: 251, endPoint y: 234, distance: 96.4
click at [251, 234] on div "[PERSON_NAME] 0418 658 844 [EMAIL_ADDRESS][DOMAIN_NAME] Customer since [DATE] U…" at bounding box center [190, 234] width 226 height 206
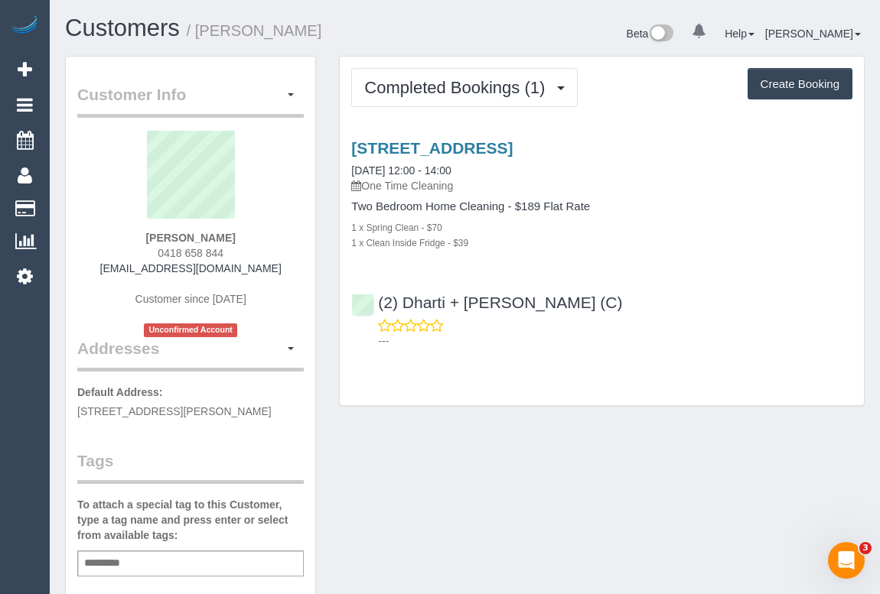
copy strong "[PERSON_NAME]"
click at [516, 472] on div "Customer Info Edit Contact Info Send Message Email Preferences Special Sales Ta…" at bounding box center [465, 576] width 822 height 1040
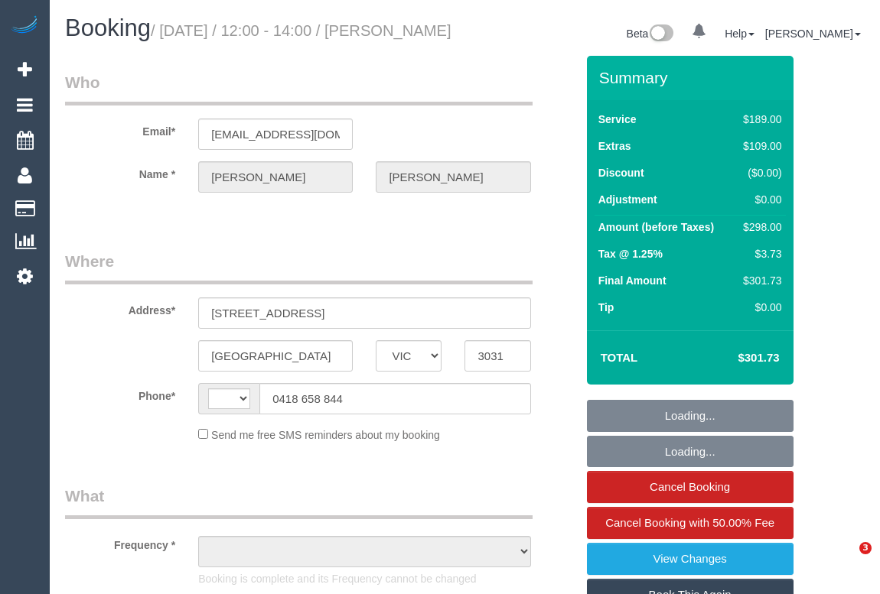
select select "VIC"
select select "string:stripe-pm_1SDerx2GScqysDRVgXeXdpX4"
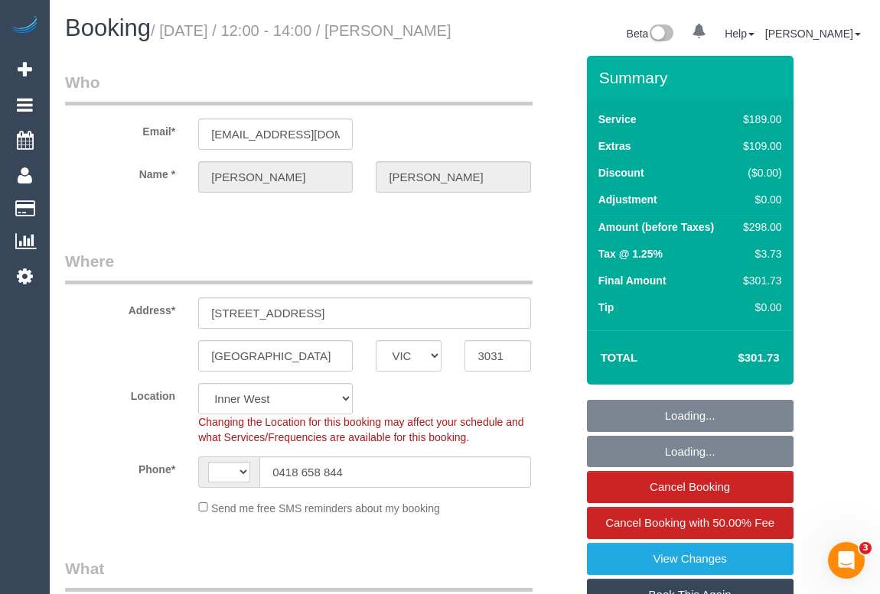
select select "string:AU"
select select "object:662"
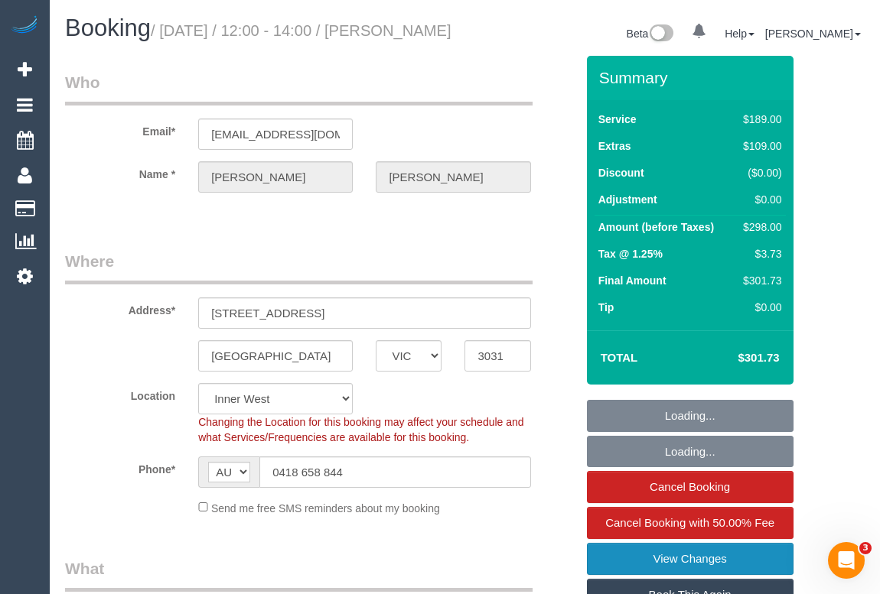
select select "number:29"
select select "number:14"
select select "number:18"
select select "object:1336"
click at [686, 574] on link "View Changes" at bounding box center [690, 559] width 206 height 32
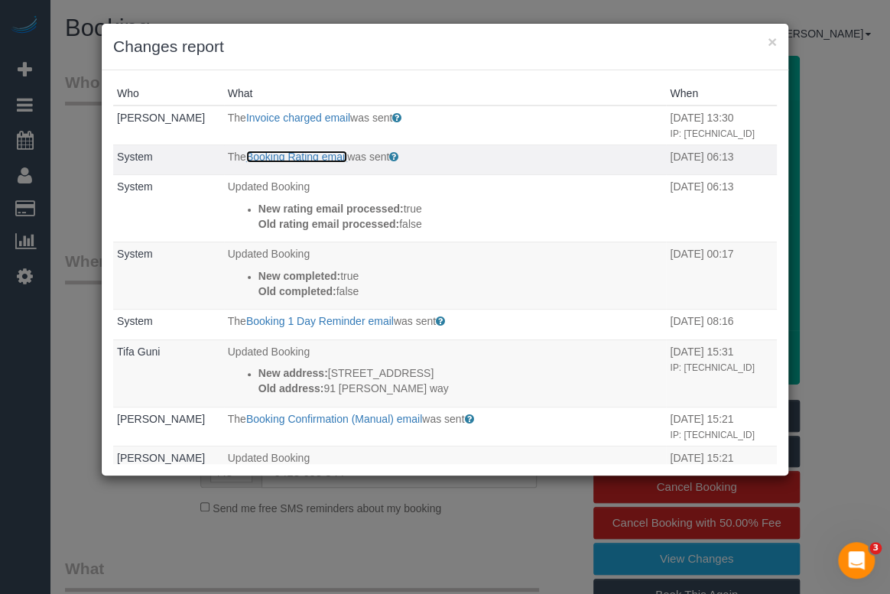
click at [273, 163] on link "Booking Rating email" at bounding box center [296, 157] width 101 height 12
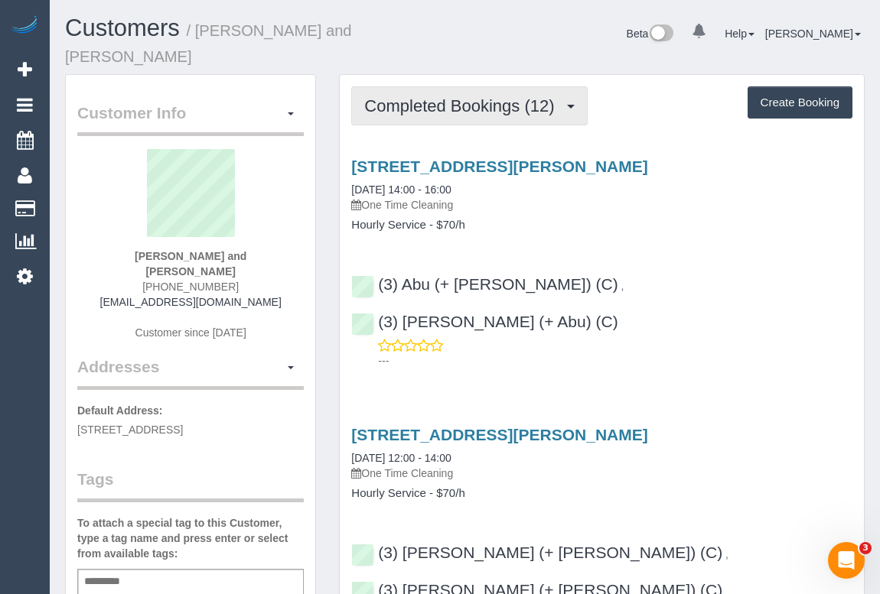
click at [457, 96] on span "Completed Bookings (12)" at bounding box center [462, 105] width 197 height 19
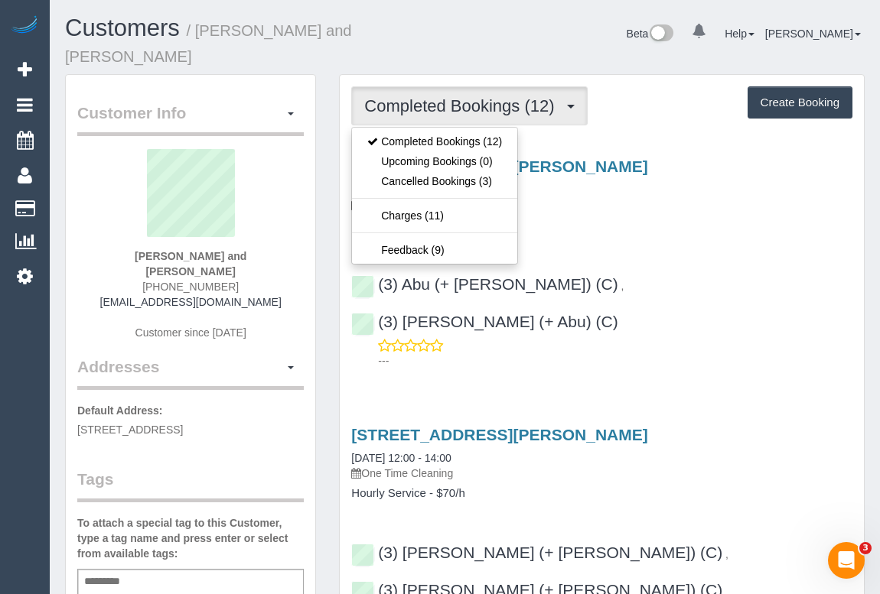
click at [655, 219] on h4 "Hourly Service - $70/h" at bounding box center [601, 225] width 501 height 13
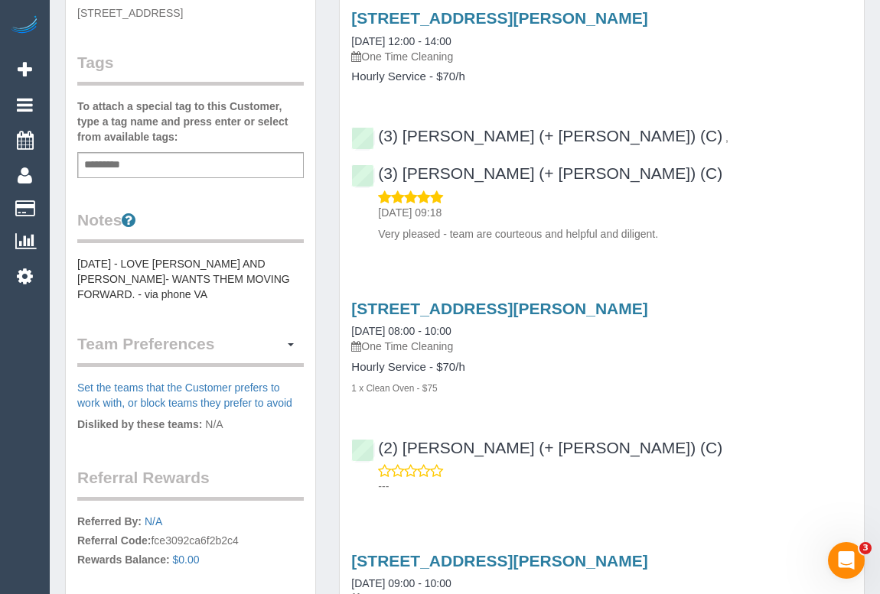
scroll to position [69, 0]
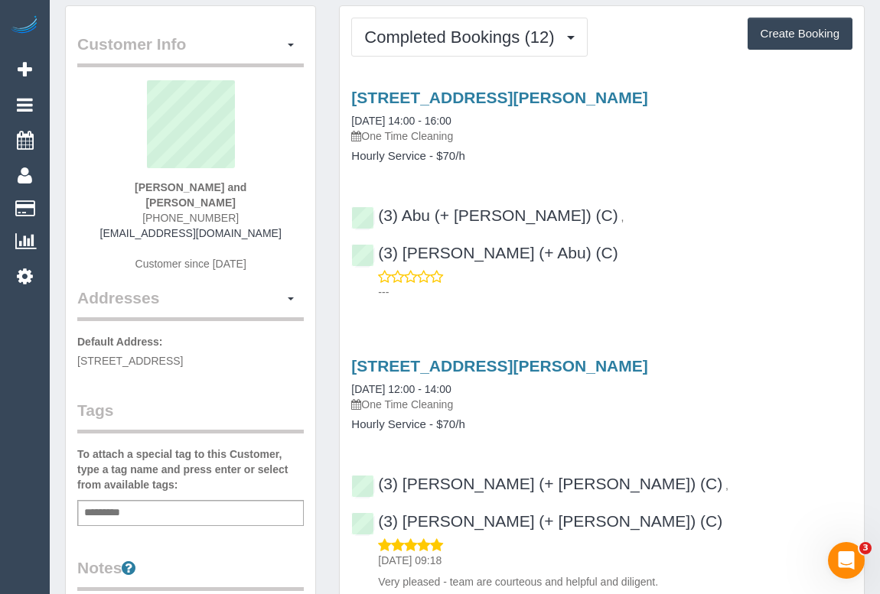
click at [648, 418] on h4 "Hourly Service - $70/h" at bounding box center [601, 424] width 501 height 13
click at [513, 245] on div "21 Spurling Street, Unit 2, Maidstone, VIC 3012 04/10/2025 14:00 - 16:00 One Ti…" at bounding box center [602, 191] width 524 height 230
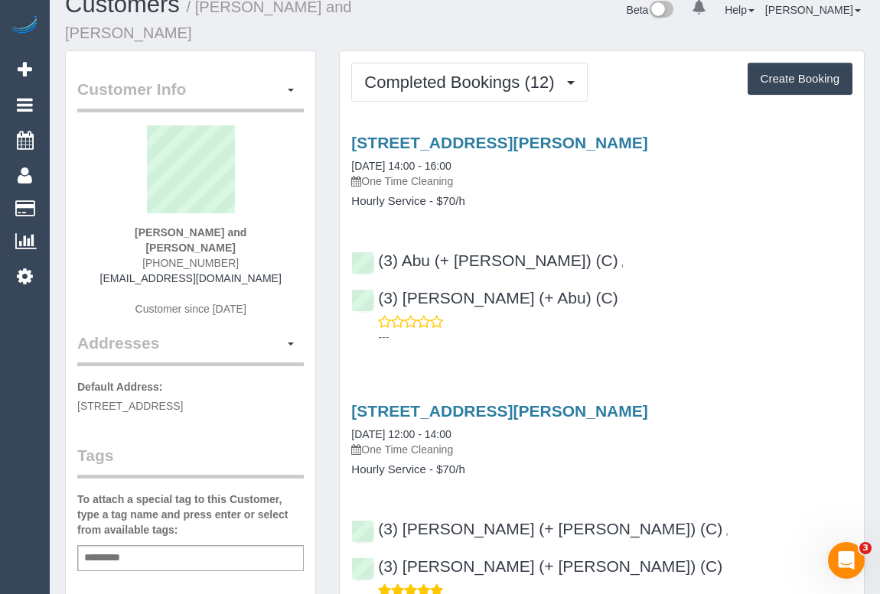
scroll to position [0, 0]
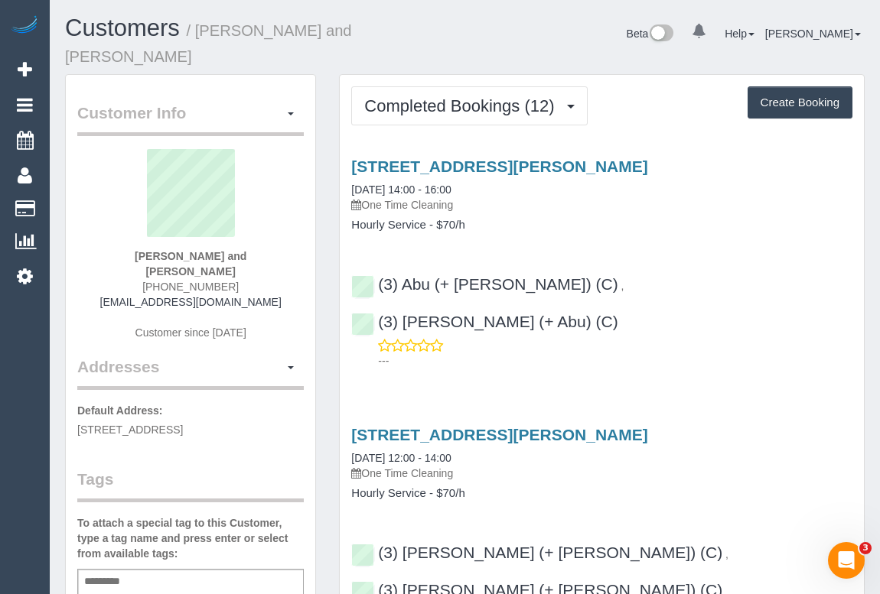
click at [560, 213] on div "21 Spurling Street, Unit 2, Maidstone, VIC 3012 04/10/2025 14:00 - 16:00 One Ti…" at bounding box center [602, 260] width 524 height 230
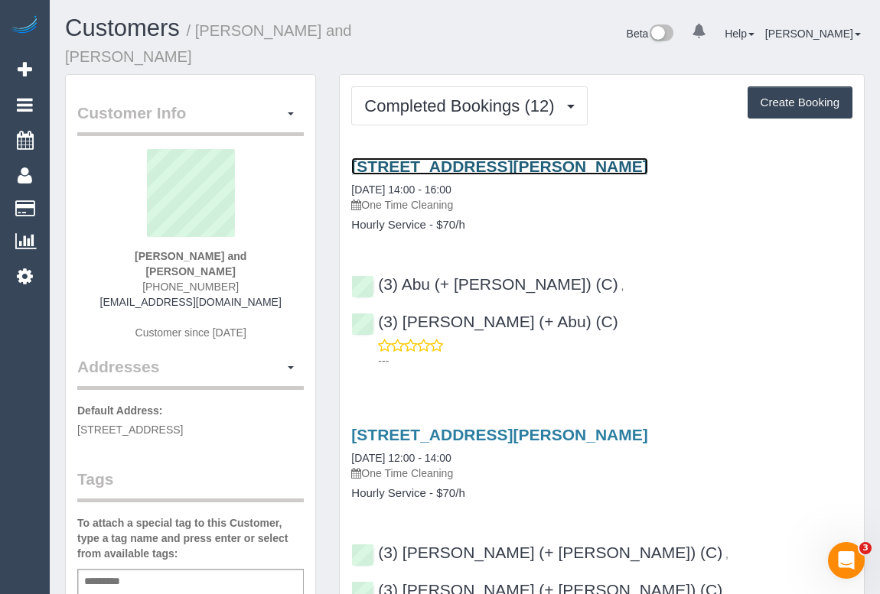
click at [519, 158] on link "21 Spurling Street, Unit 2, Maidstone, VIC 3012" at bounding box center [499, 167] width 296 height 18
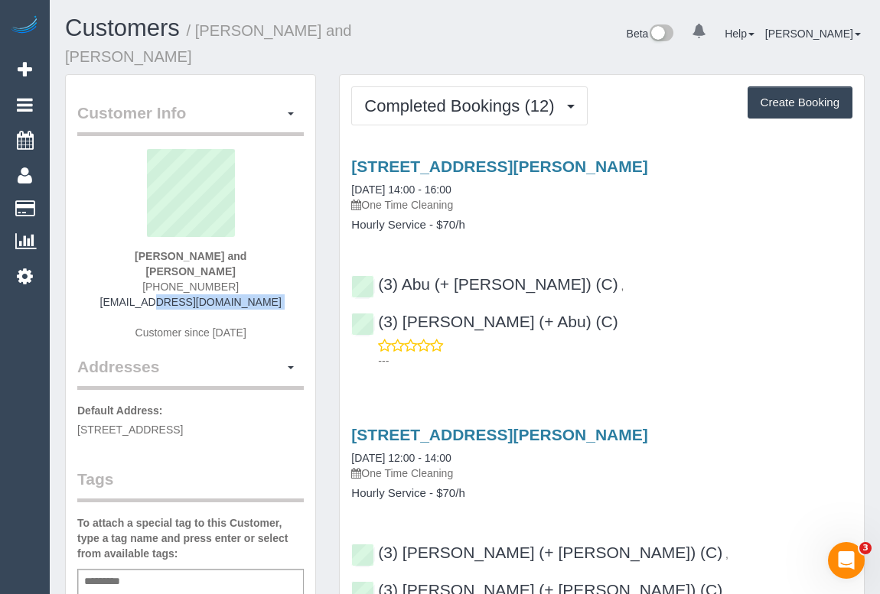
drag, startPoint x: 106, startPoint y: 268, endPoint x: 256, endPoint y: 275, distance: 150.9
click at [256, 275] on div "Roisin Bhamjee and Denis Walsh +61432798226 roisin.bhamjee@gmail.com Customer s…" at bounding box center [190, 252] width 226 height 206
copy div "[EMAIL_ADDRESS][DOMAIN_NAME]"
drag, startPoint x: 122, startPoint y: 236, endPoint x: 278, endPoint y: 232, distance: 156.1
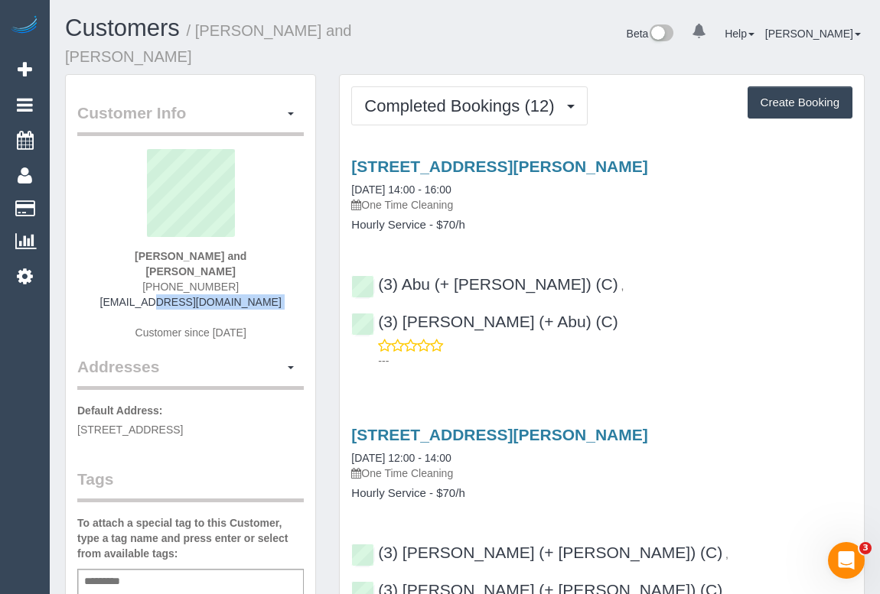
click at [278, 232] on div "Roisin Bhamjee and Denis Walsh +61432798226 roisin.bhamjee@gmail.com Customer s…" at bounding box center [190, 252] width 226 height 206
copy strong "[PERSON_NAME] and [PERSON_NAME]"
drag, startPoint x: 146, startPoint y: 252, endPoint x: 256, endPoint y: 252, distance: 110.1
click at [256, 252] on div "Roisin Bhamjee and Denis Walsh +61432798226 roisin.bhamjee@gmail.com Customer s…" at bounding box center [190, 252] width 226 height 206
copy span "+61432798226"
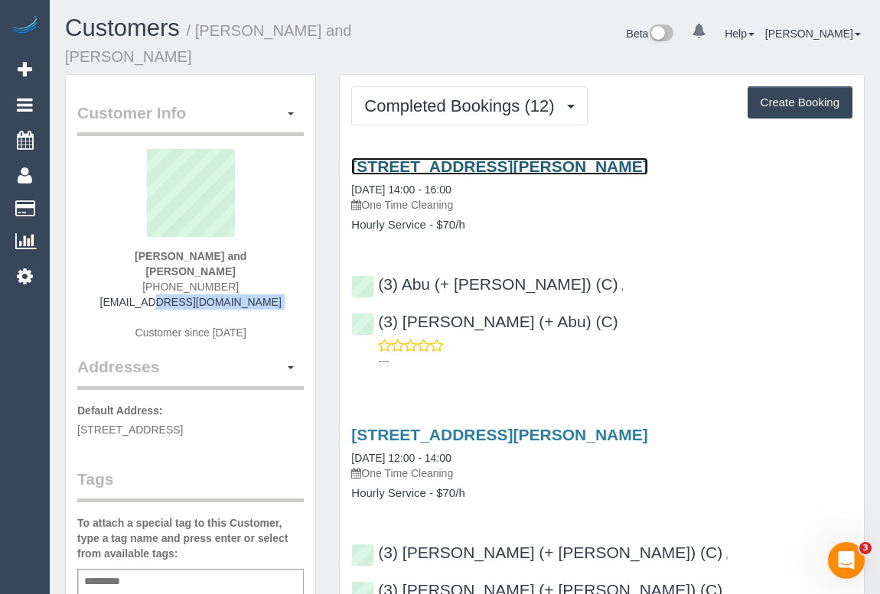
click at [493, 158] on link "21 Spurling Street, Unit 2, Maidstone, VIC 3012" at bounding box center [499, 167] width 296 height 18
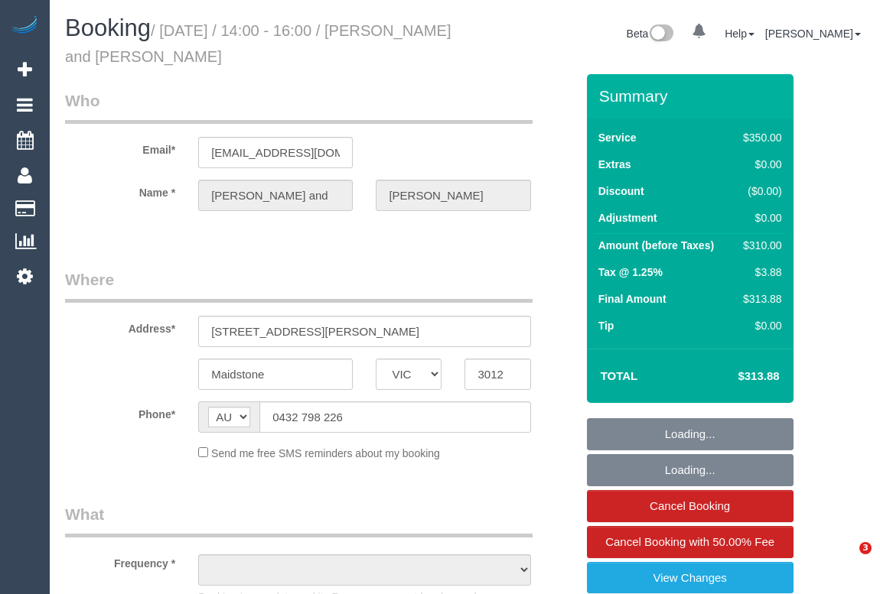
select select "VIC"
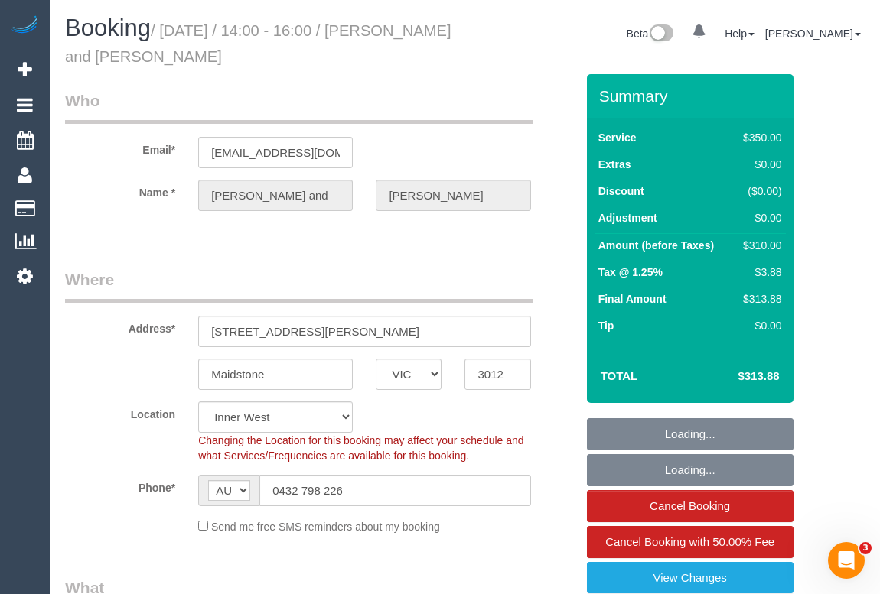
select select "object:689"
select select "number:28"
select select "number:14"
select select "number:19"
select select "number:22"
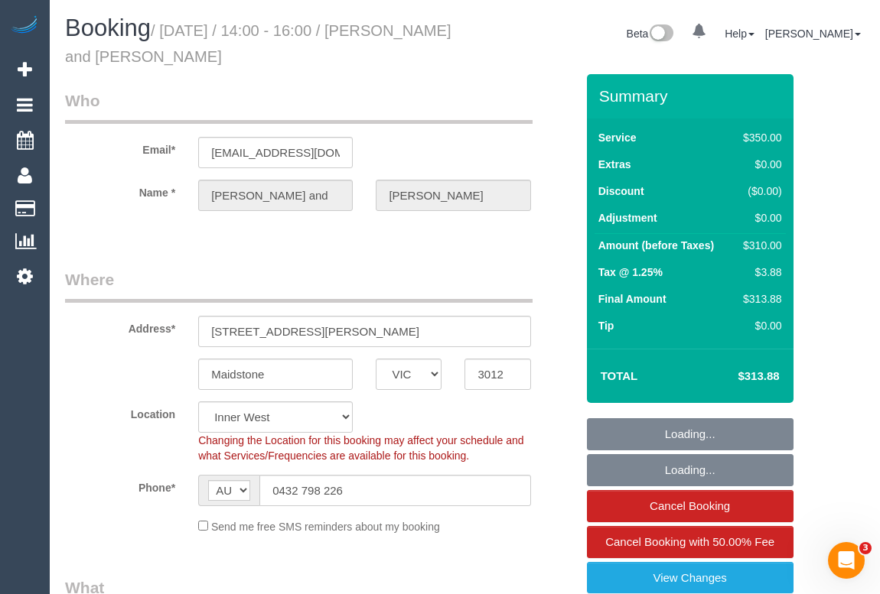
select select "number:13"
select select "2"
select select "150"
select select "string:stripe-pm_1SBUkJ2GScqysDRVjlR7mruH"
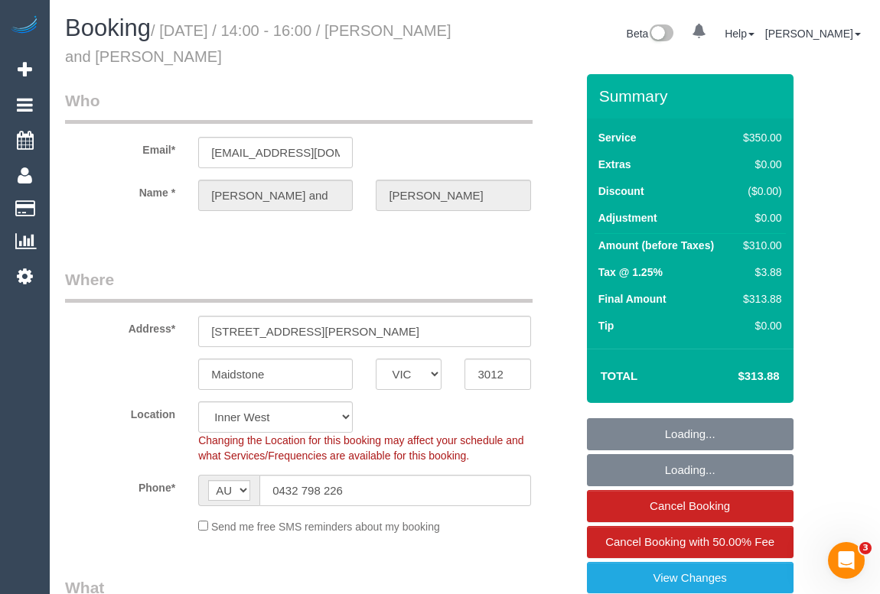
select select "object:1541"
select select "VIC"
select select "2"
select select "150"
select select "string:stripe-pm_1SBUkJ2GScqysDRVjlR7mruH"
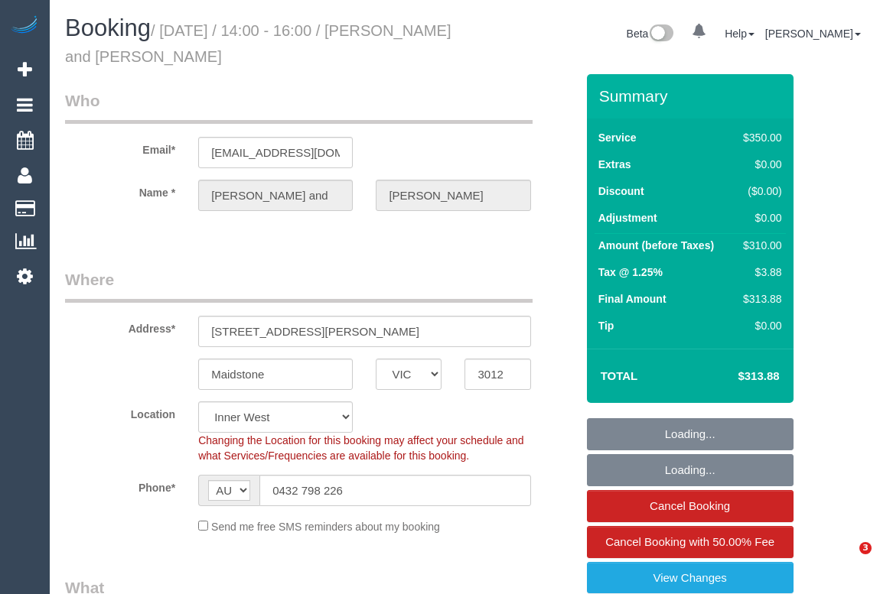
select select "number:28"
select select "number:14"
select select "number:19"
select select "number:22"
select select "number:13"
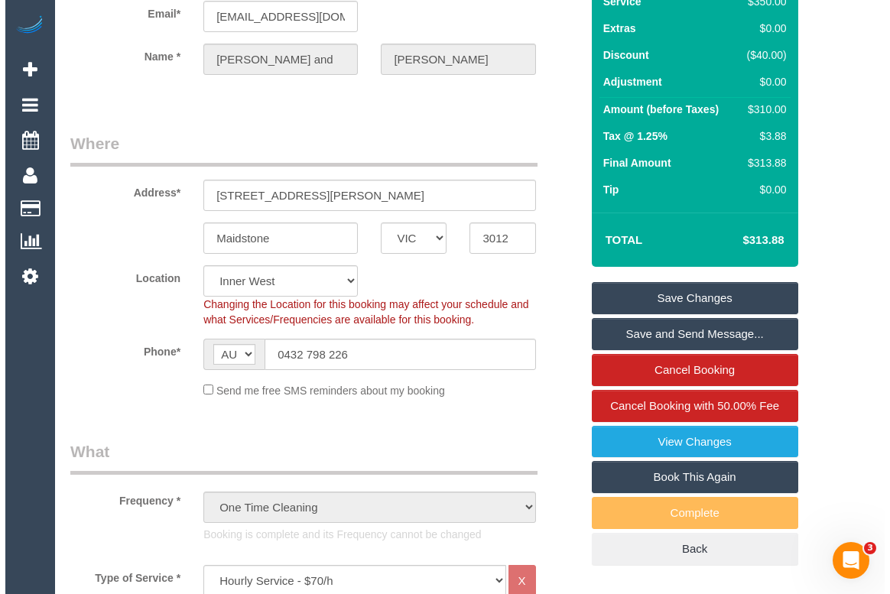
scroll to position [138, 0]
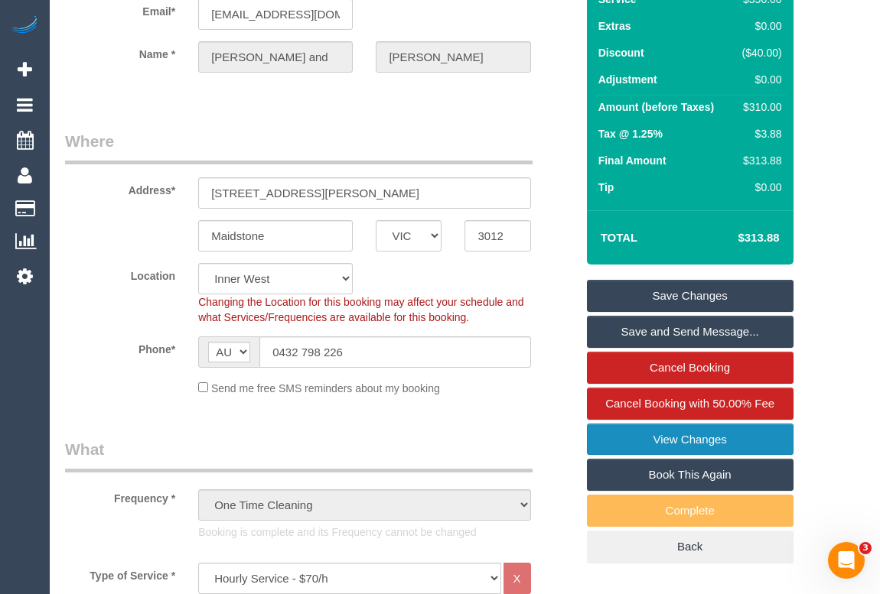
click at [699, 441] on link "View Changes" at bounding box center [690, 440] width 206 height 32
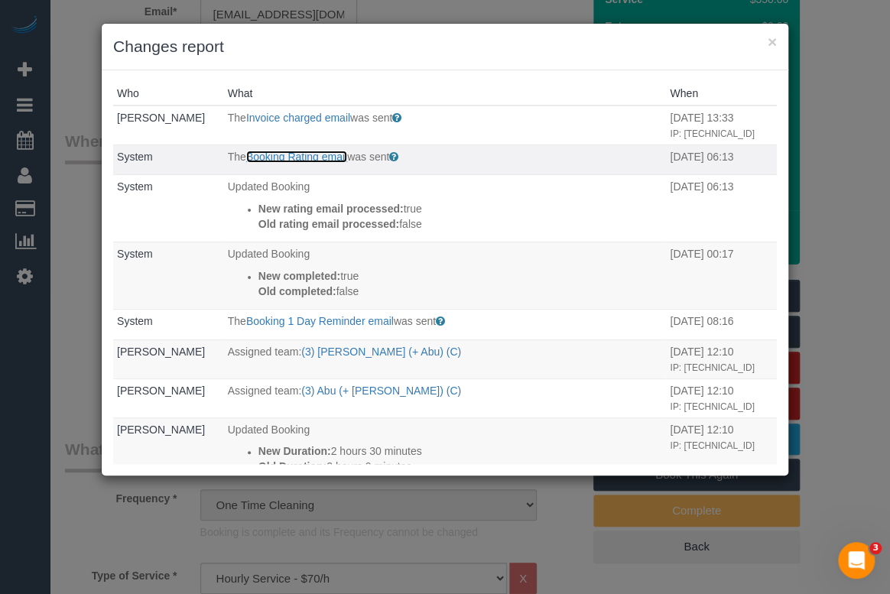
click at [294, 163] on link "Booking Rating email" at bounding box center [296, 157] width 101 height 12
